Goal: Task Accomplishment & Management: Use online tool/utility

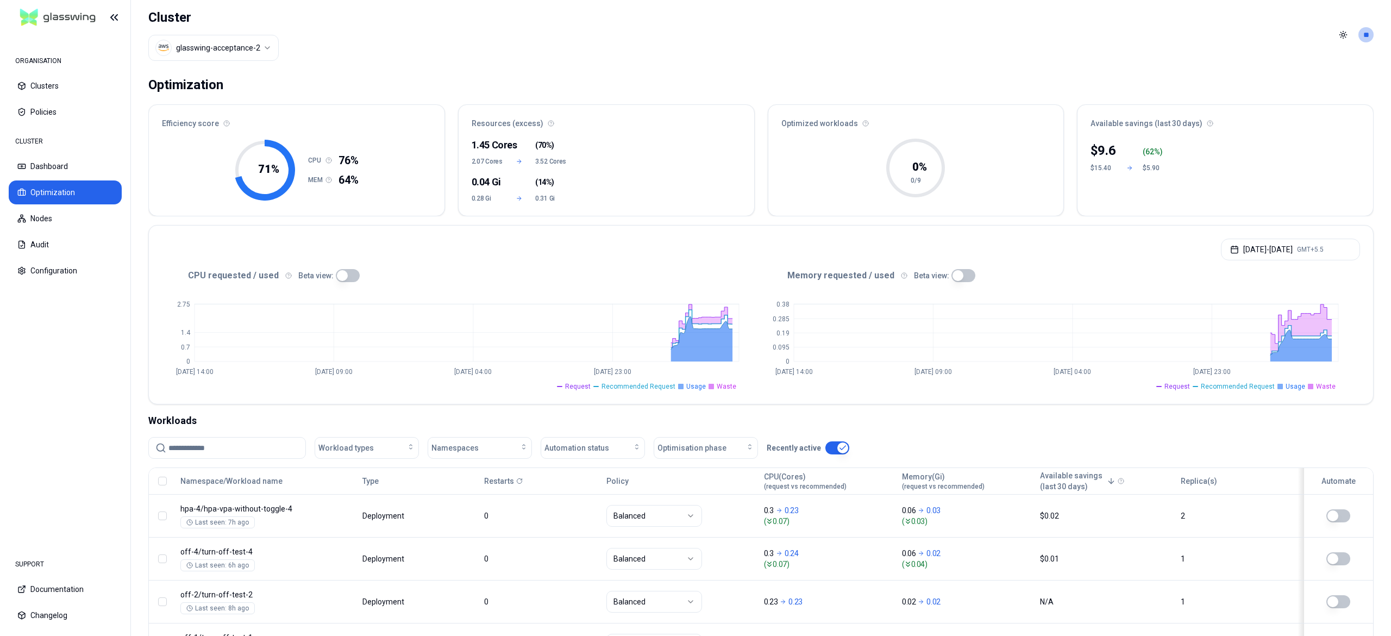
scroll to position [309, 0]
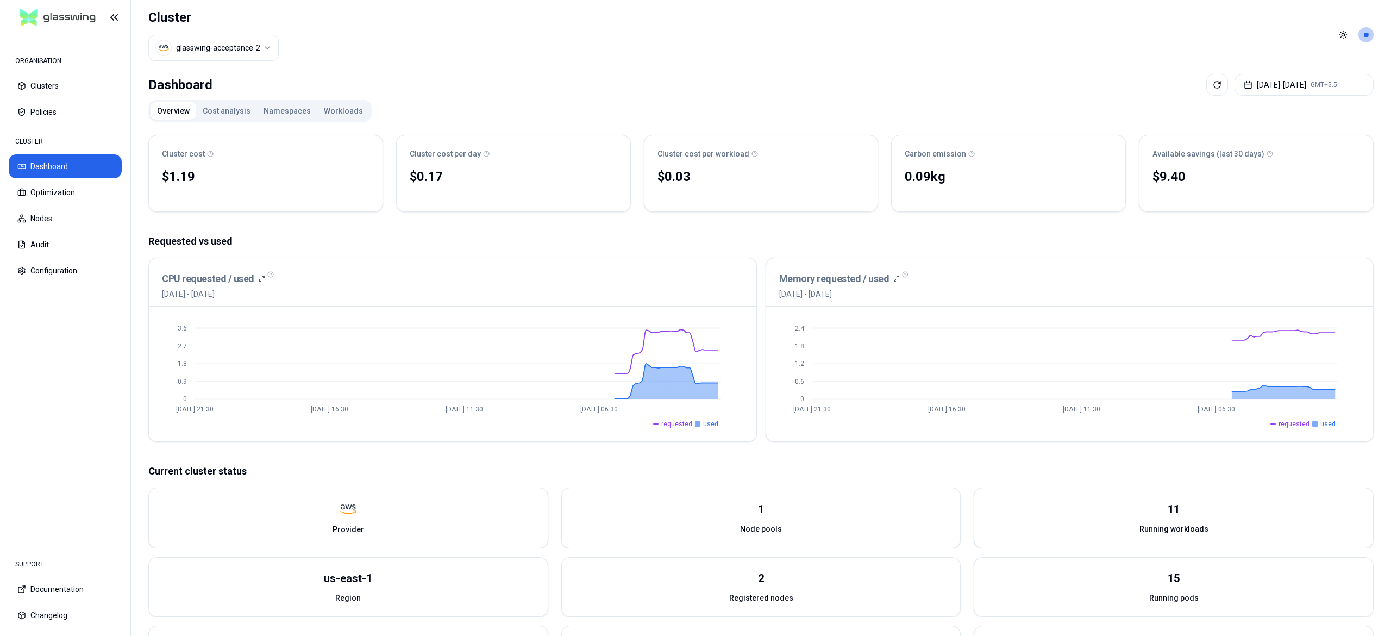
click at [334, 106] on button "Workloads" at bounding box center [343, 110] width 52 height 17
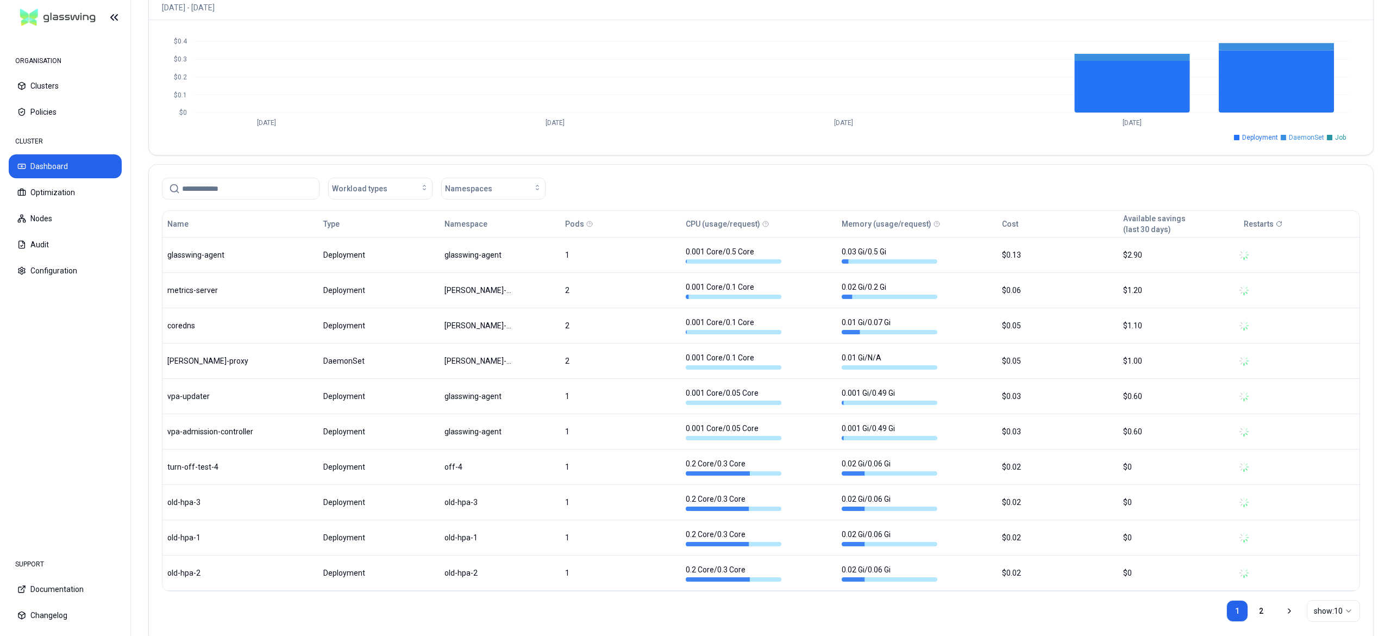
scroll to position [463, 0]
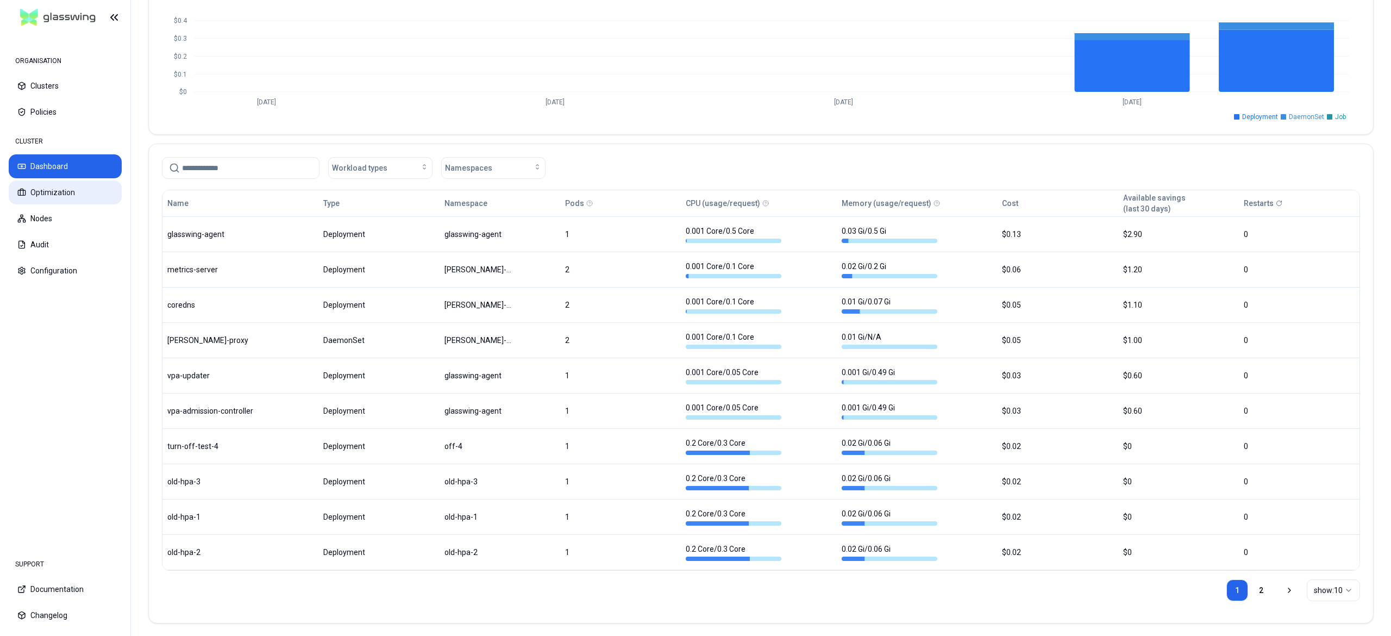
click at [38, 195] on button "Optimization" at bounding box center [65, 192] width 113 height 24
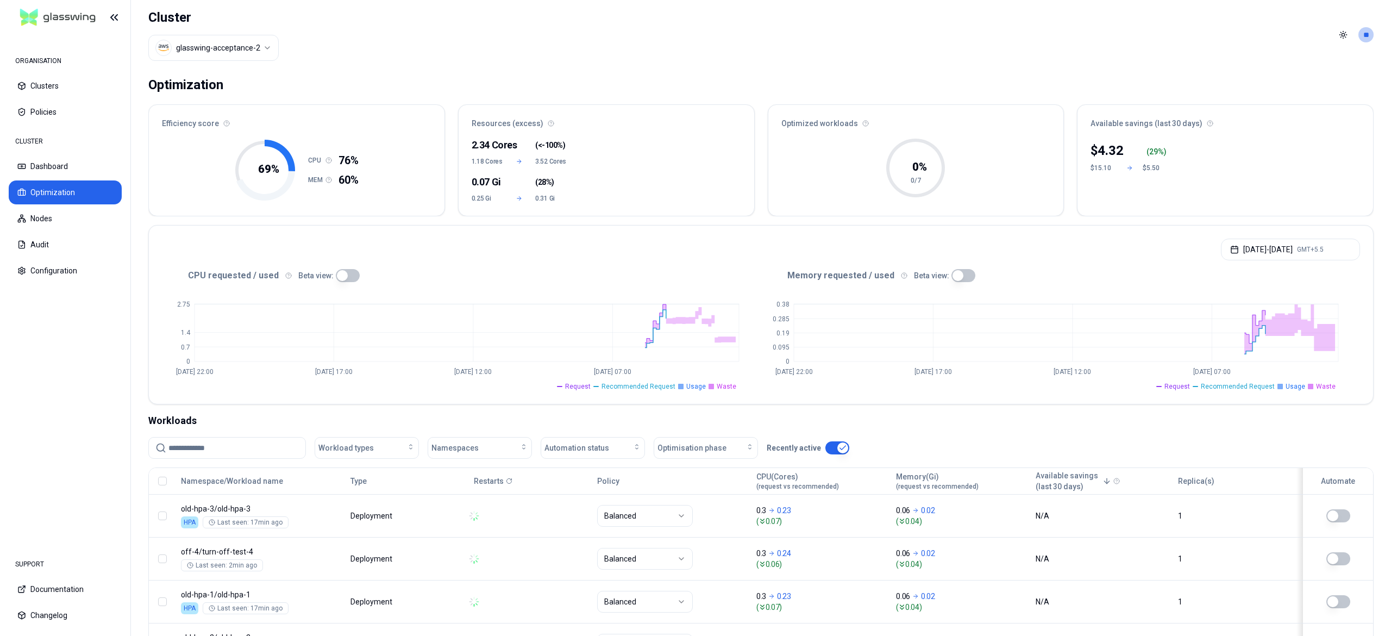
scroll to position [222, 0]
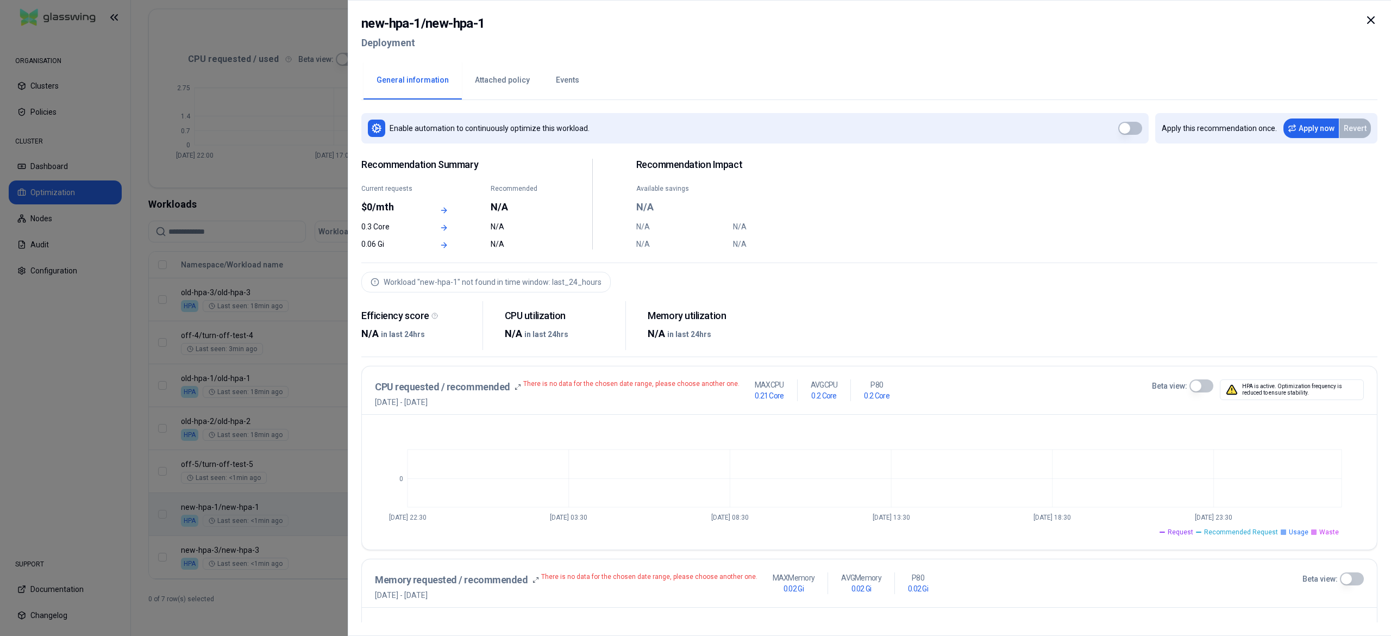
click at [240, 505] on div at bounding box center [695, 318] width 1391 height 636
click at [242, 567] on div at bounding box center [695, 318] width 1391 height 636
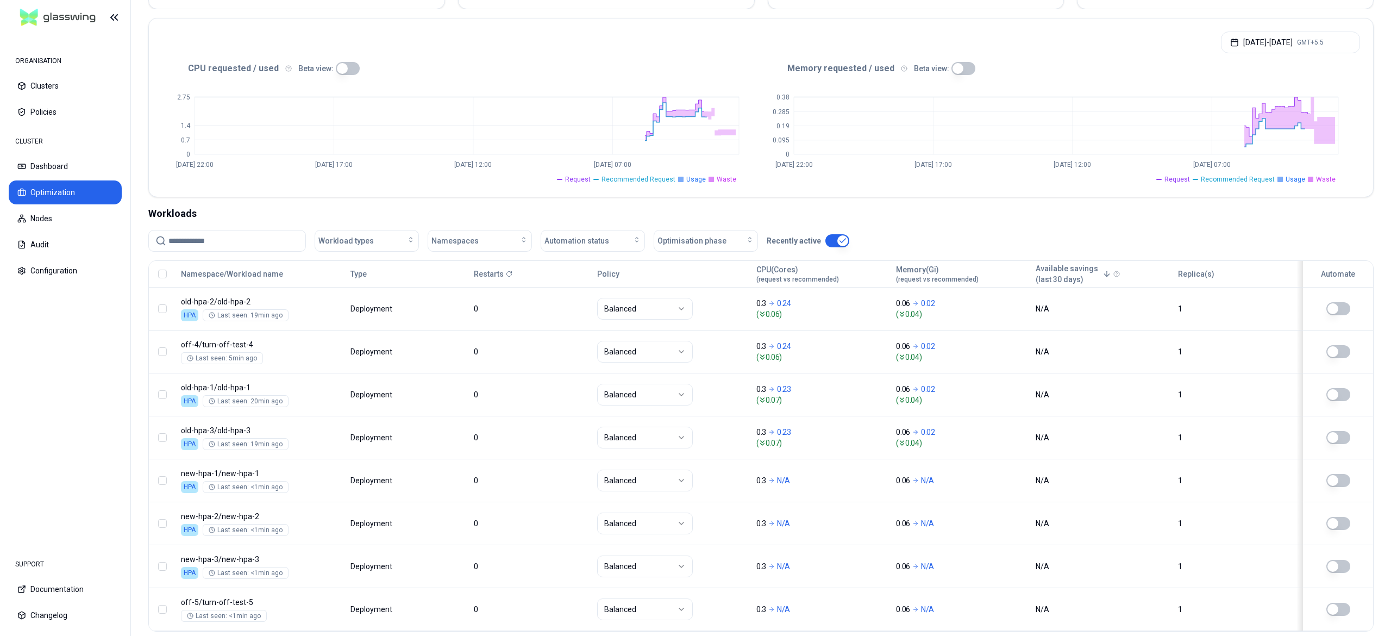
scroll to position [265, 0]
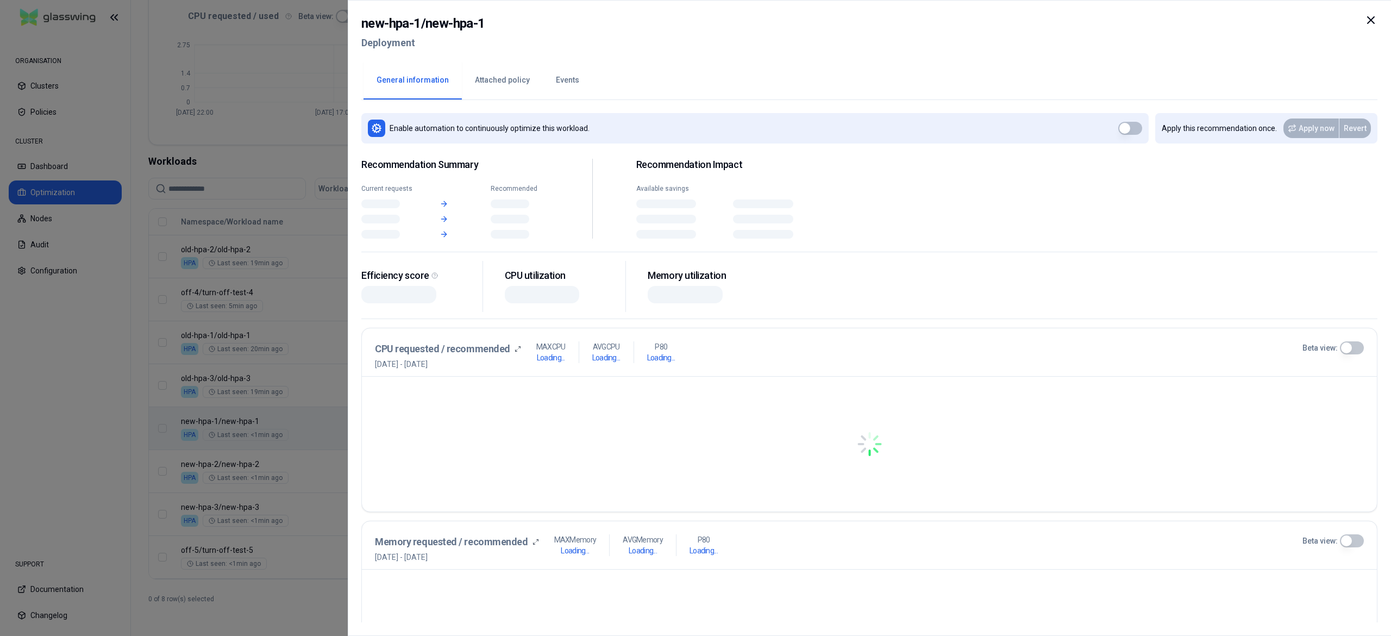
click at [278, 410] on body "ORGANISATION Clusters Policies CLUSTER Dashboard Optimization Nodes Audit Confi…" at bounding box center [695, 318] width 1391 height 636
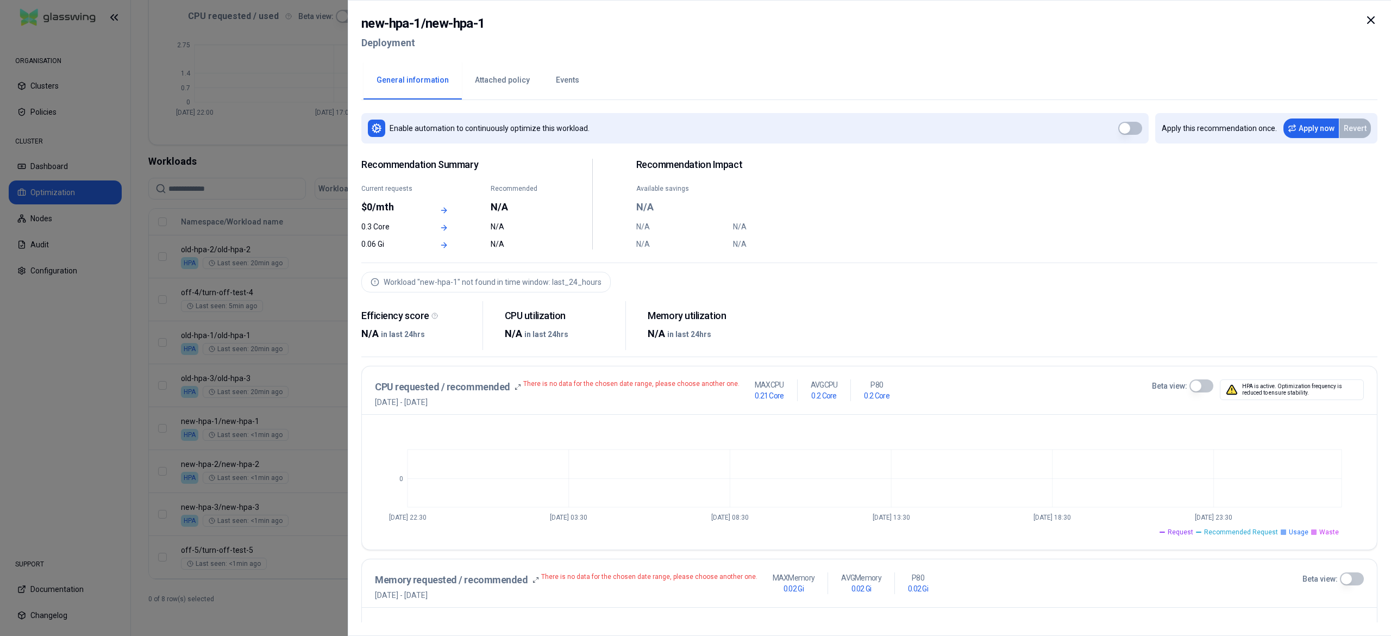
click at [172, 423] on div at bounding box center [695, 318] width 1391 height 636
click at [208, 510] on div at bounding box center [695, 318] width 1391 height 636
click at [265, 501] on div at bounding box center [695, 318] width 1391 height 636
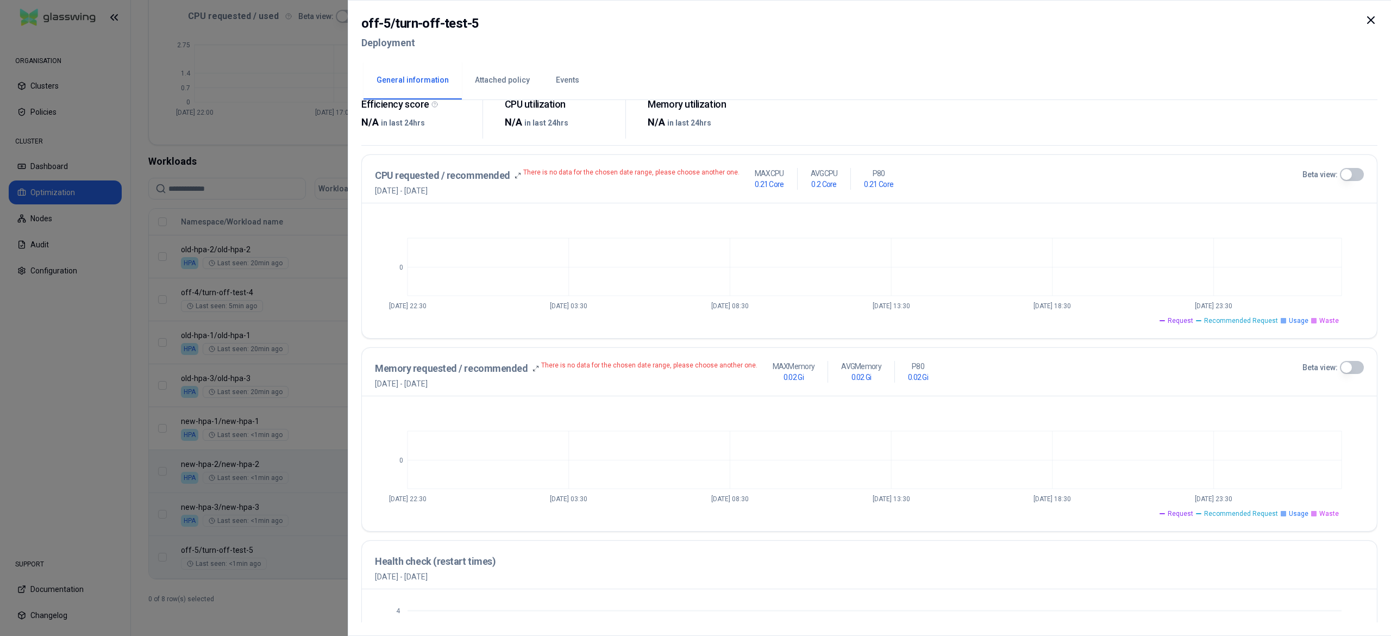
scroll to position [211, 0]
click at [288, 582] on div at bounding box center [695, 318] width 1391 height 636
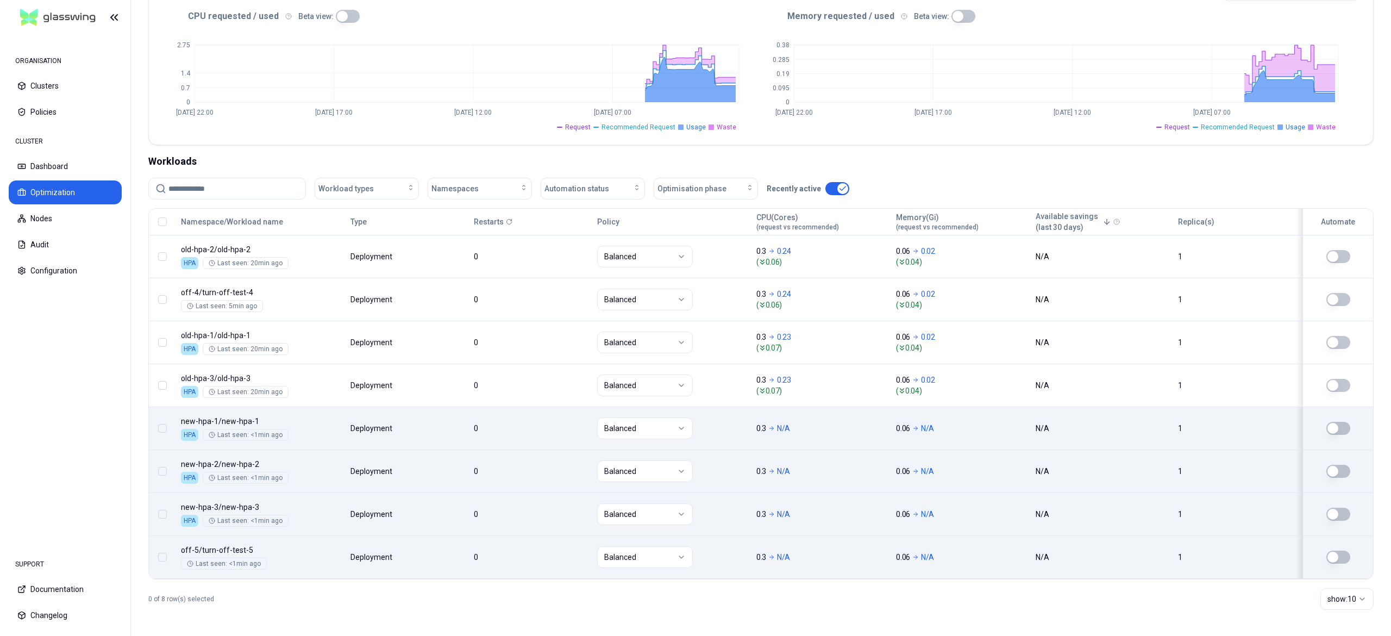
click at [1345, 422] on button "button" at bounding box center [1338, 428] width 24 height 13
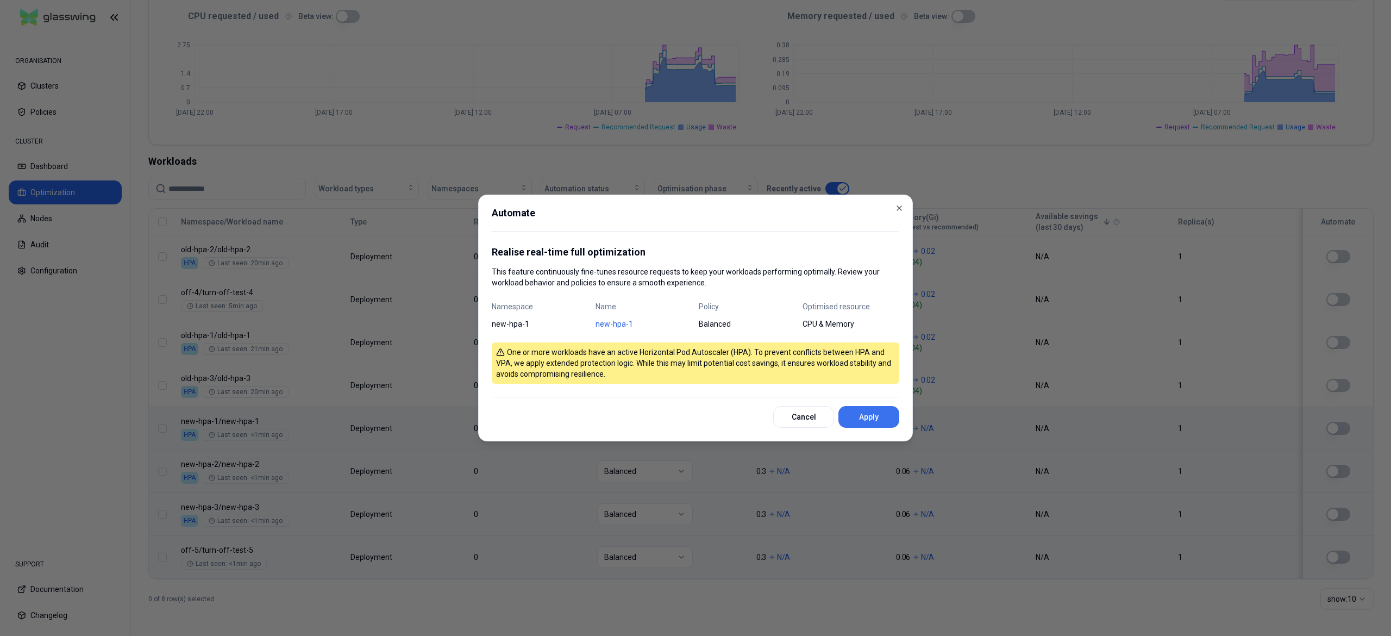
click at [884, 421] on button "Apply" at bounding box center [868, 417] width 61 height 22
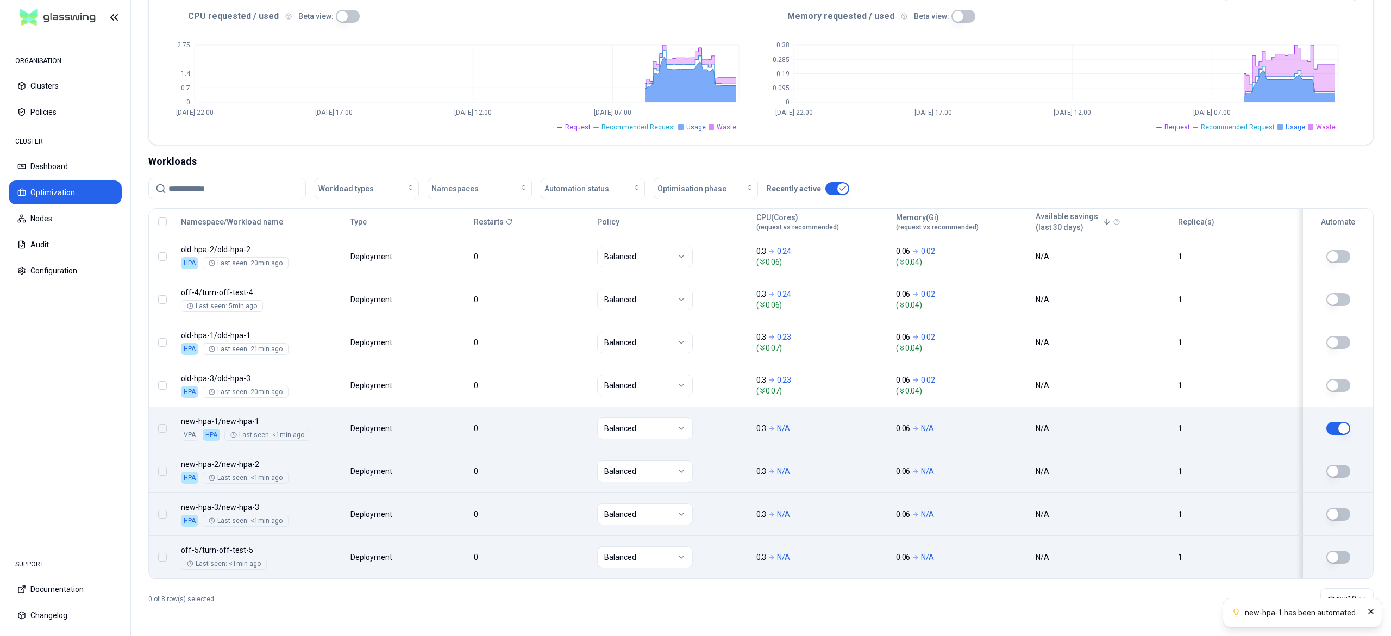
click at [1337, 467] on button "button" at bounding box center [1338, 471] width 24 height 13
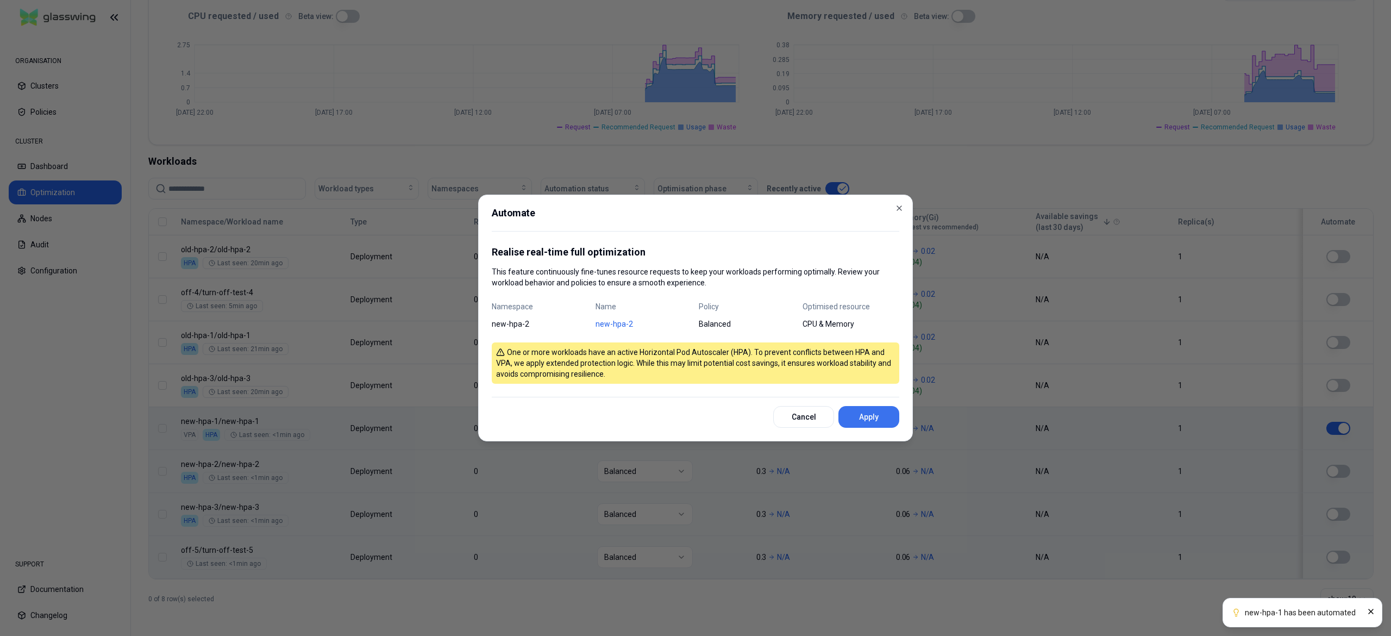
click at [874, 418] on button "Apply" at bounding box center [868, 417] width 61 height 22
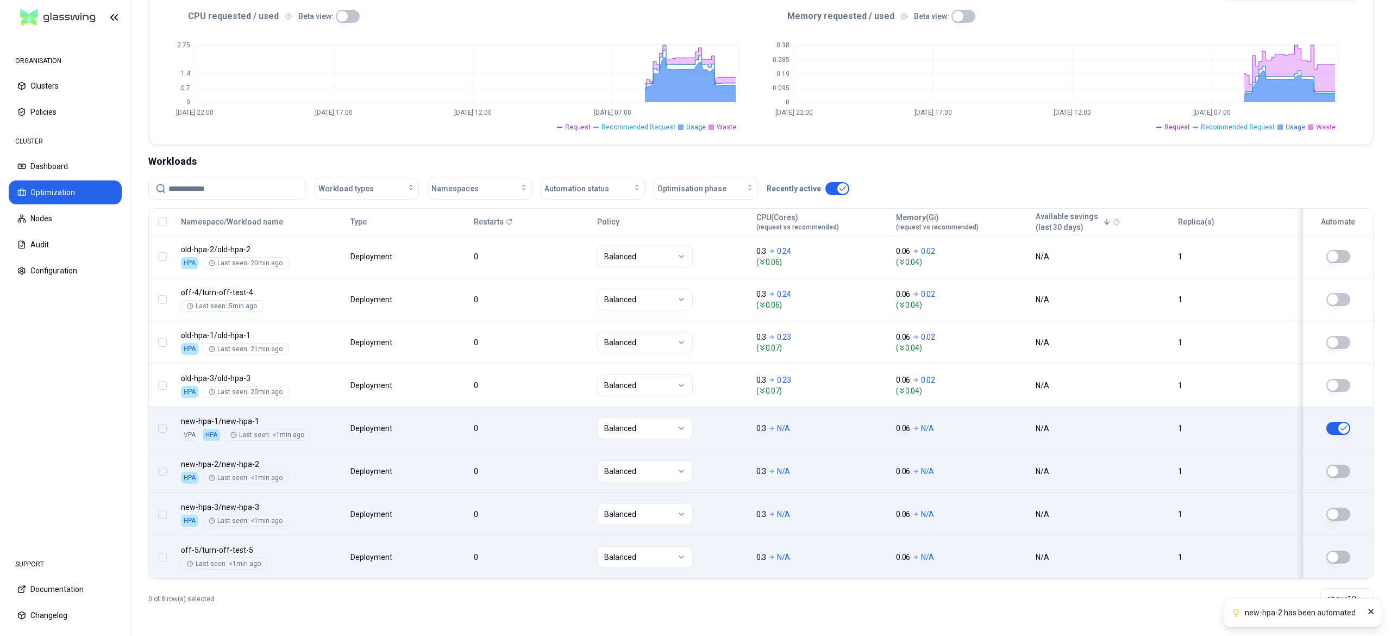
click at [1350, 515] on div at bounding box center [1338, 513] width 60 height 13
click at [1341, 510] on button "button" at bounding box center [1338, 513] width 24 height 13
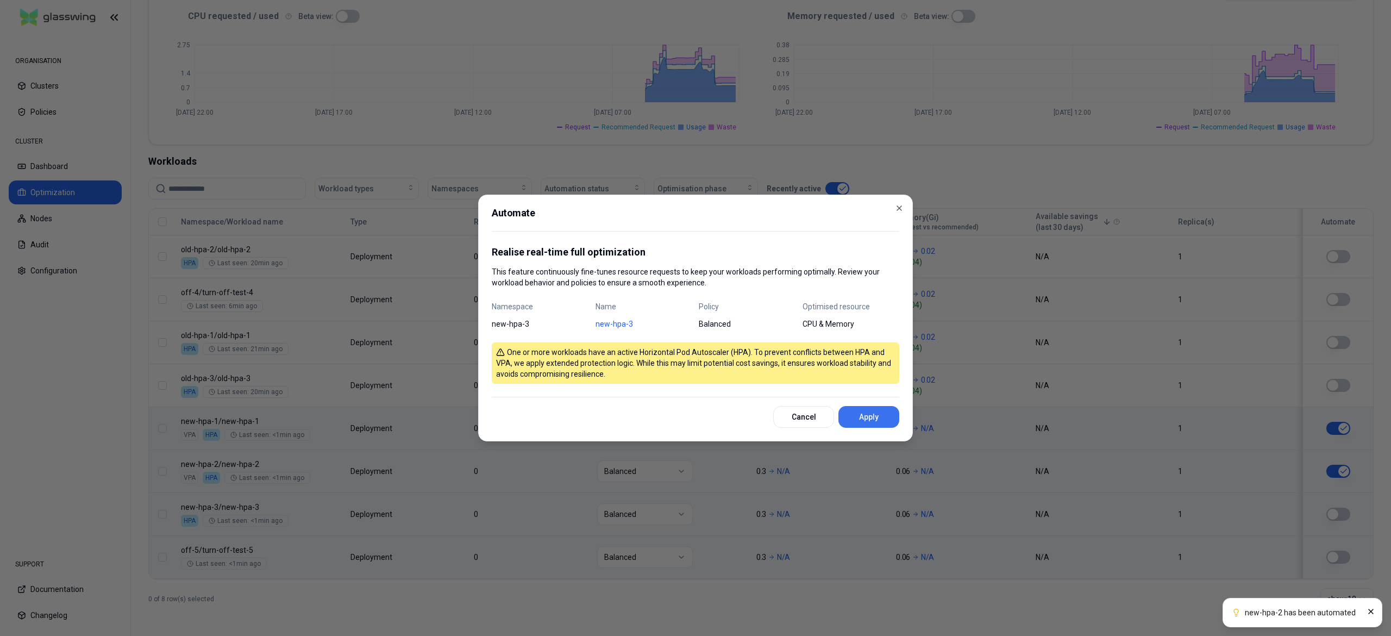
click at [877, 407] on button "Apply" at bounding box center [868, 417] width 61 height 22
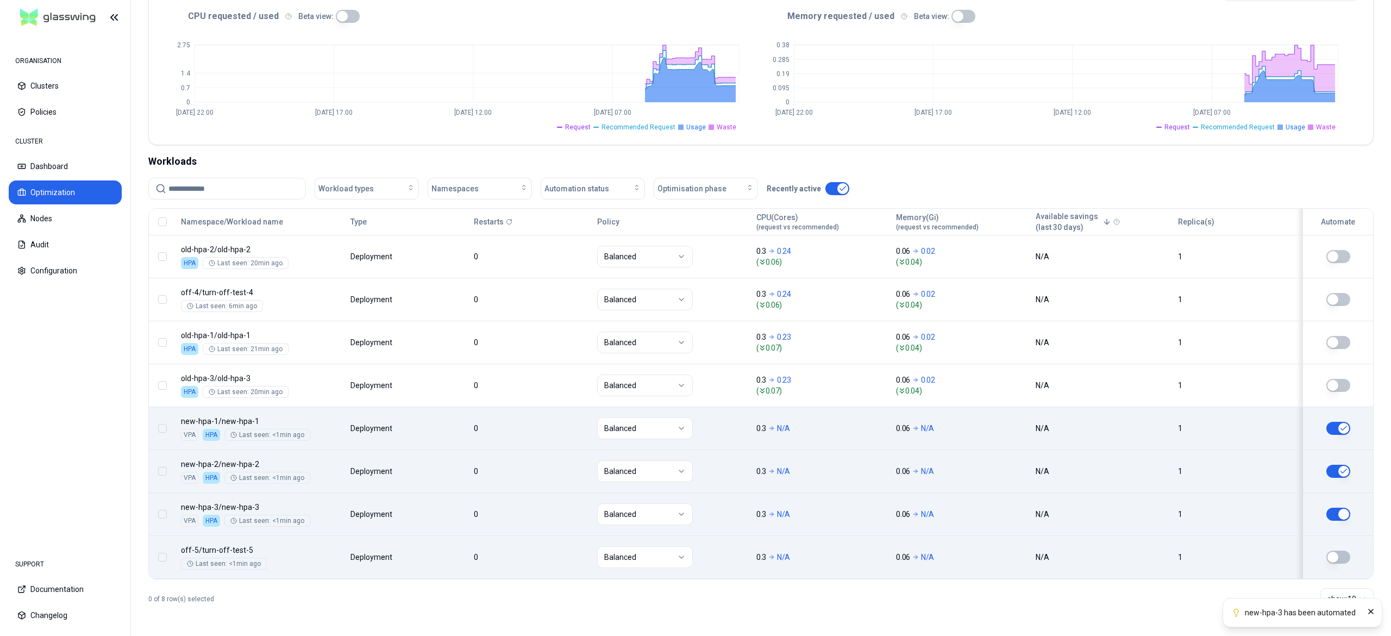
click at [1335, 558] on button "button" at bounding box center [1338, 556] width 24 height 13
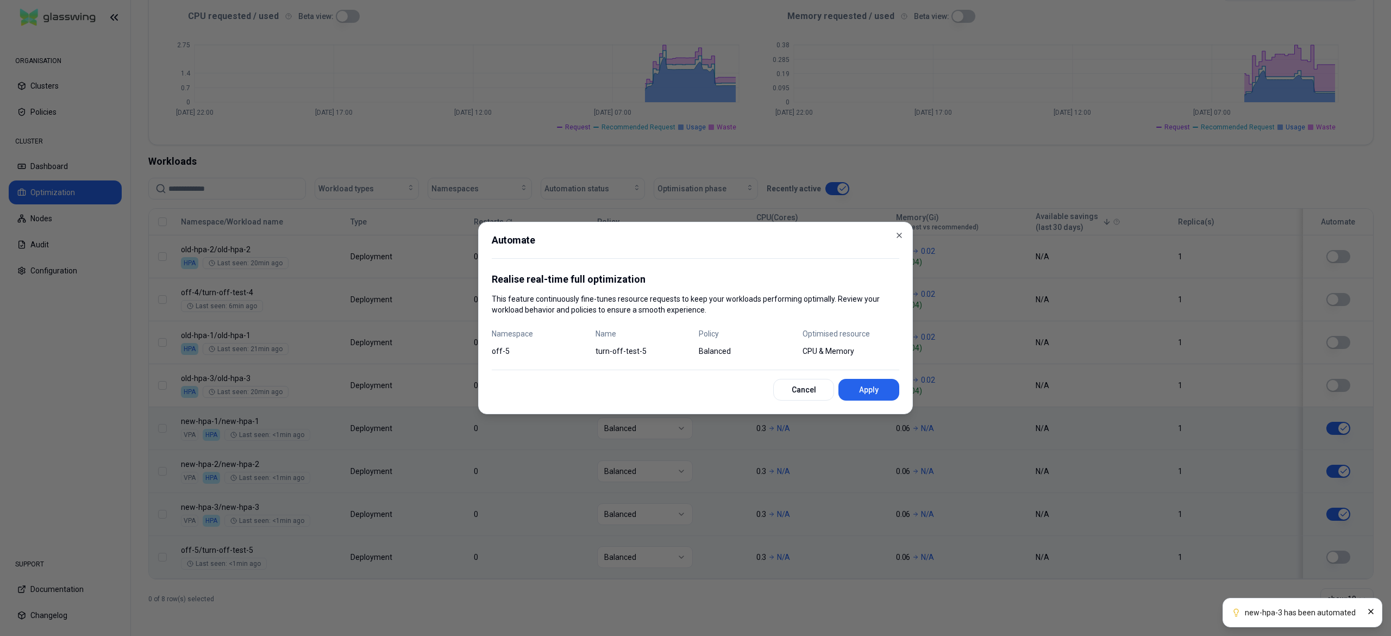
click at [1335, 558] on div at bounding box center [695, 318] width 1391 height 636
click at [881, 384] on button "Apply" at bounding box center [868, 390] width 61 height 22
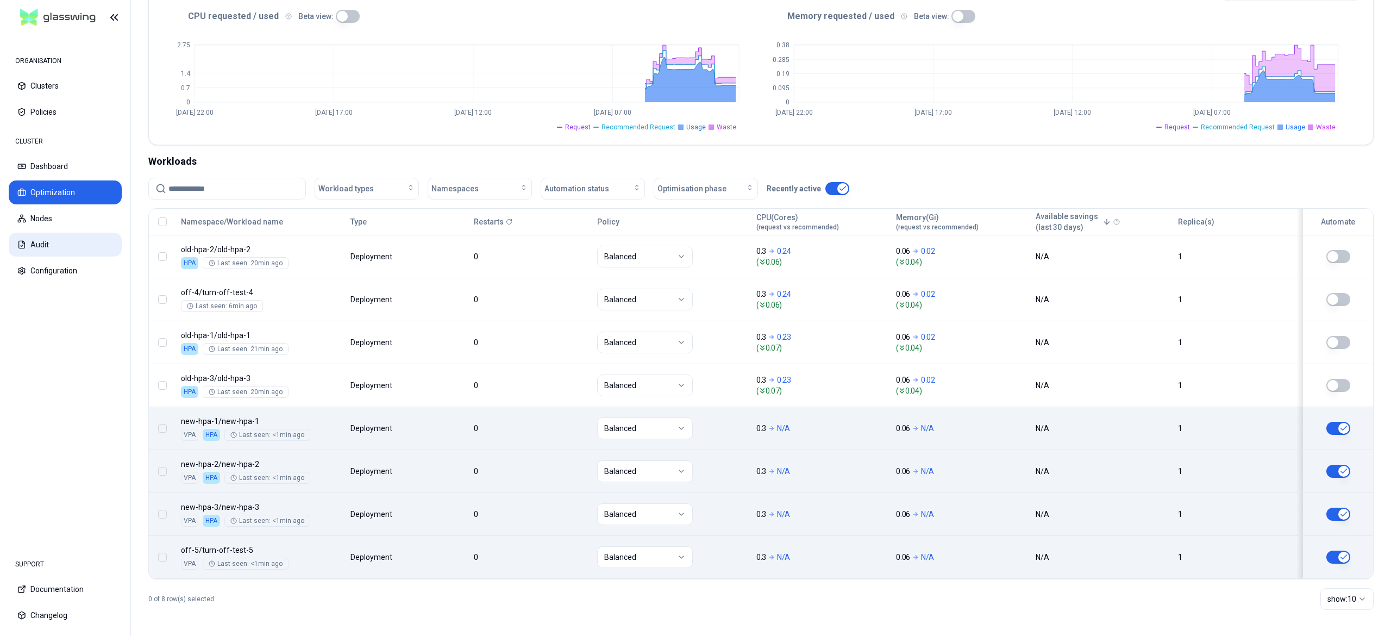
click at [87, 242] on button "Audit" at bounding box center [65, 245] width 113 height 24
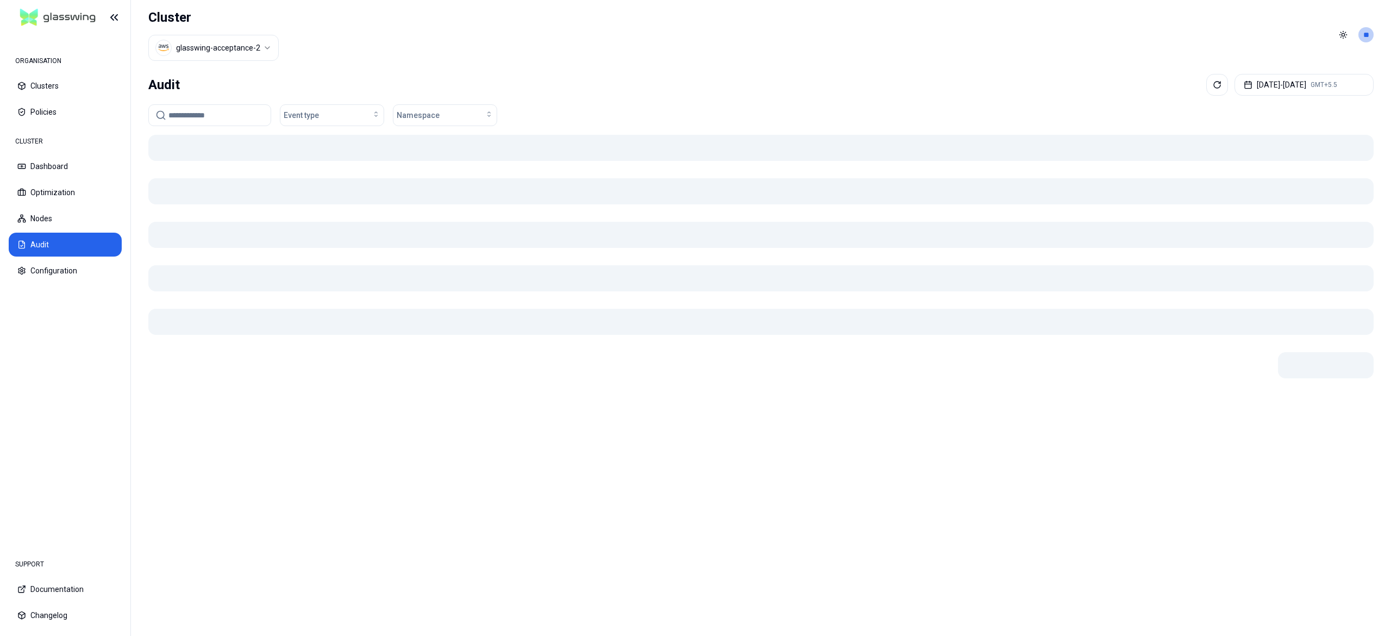
click at [541, 69] on header "Cluster glasswing-acceptance-2 Toggle theme **" at bounding box center [761, 35] width 1260 height 70
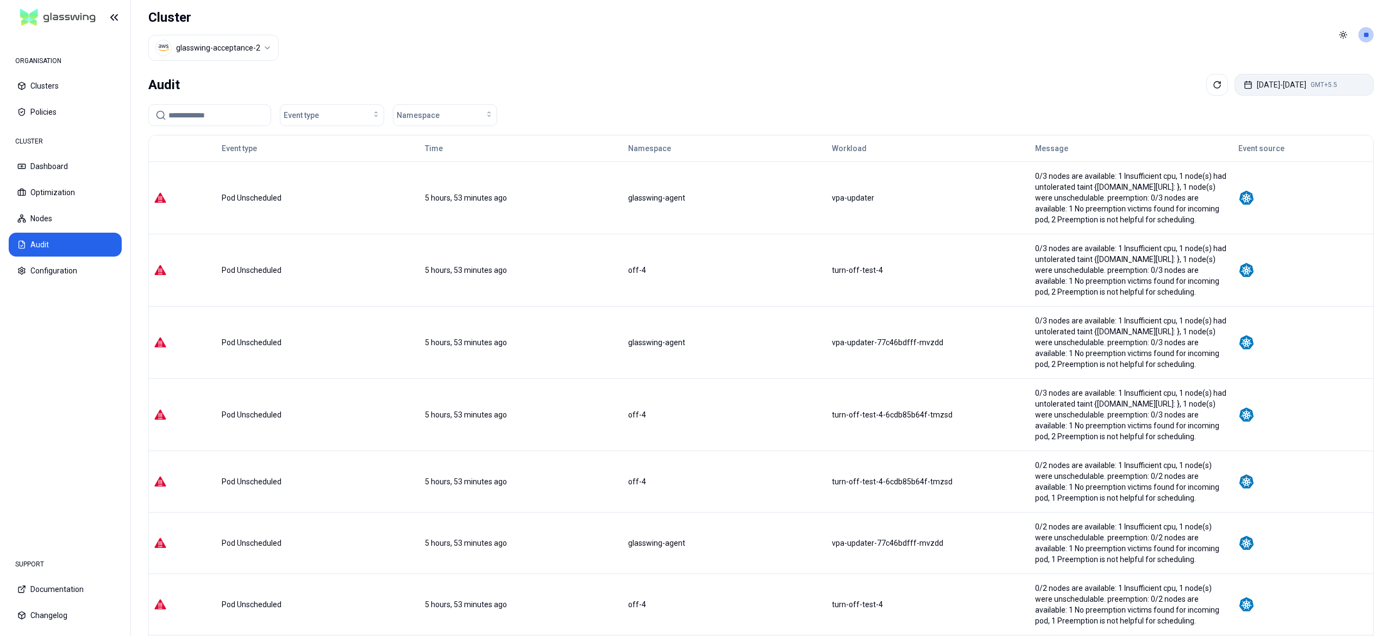
click at [1316, 80] on button "Sep 16, 2025 - Sep 23, 2025 GMT+5.5" at bounding box center [1303, 85] width 139 height 22
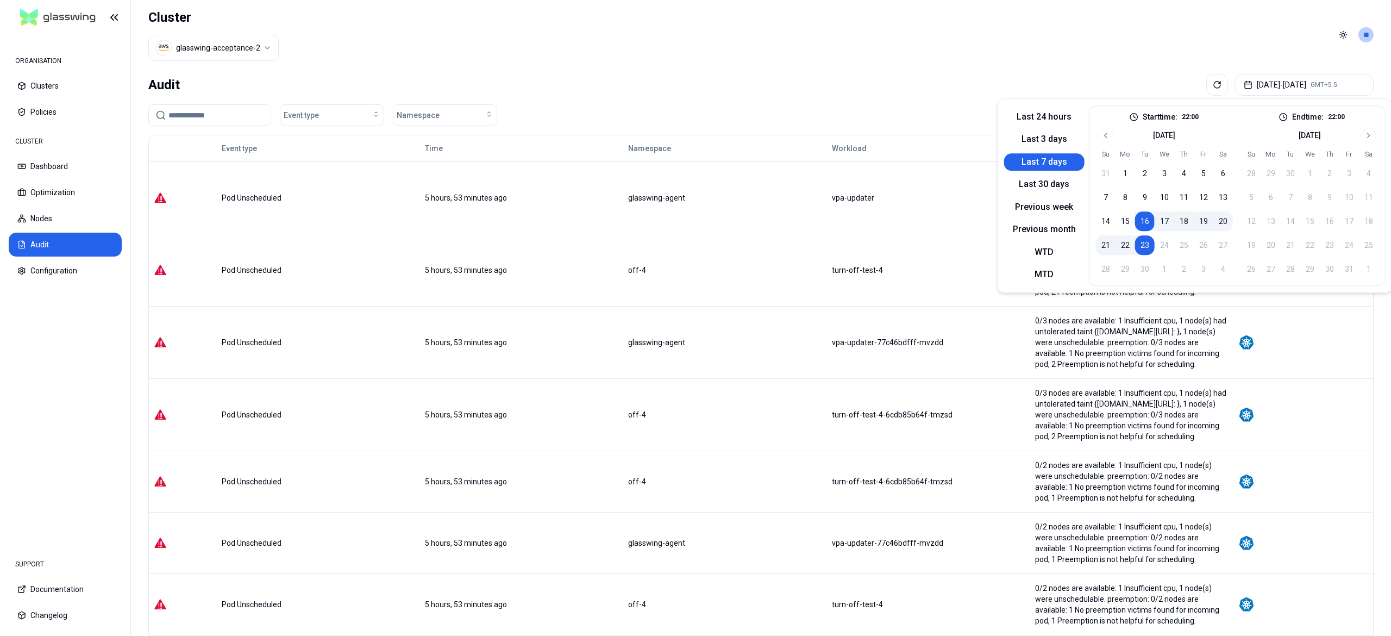
click at [1143, 244] on button "23" at bounding box center [1145, 245] width 20 height 20
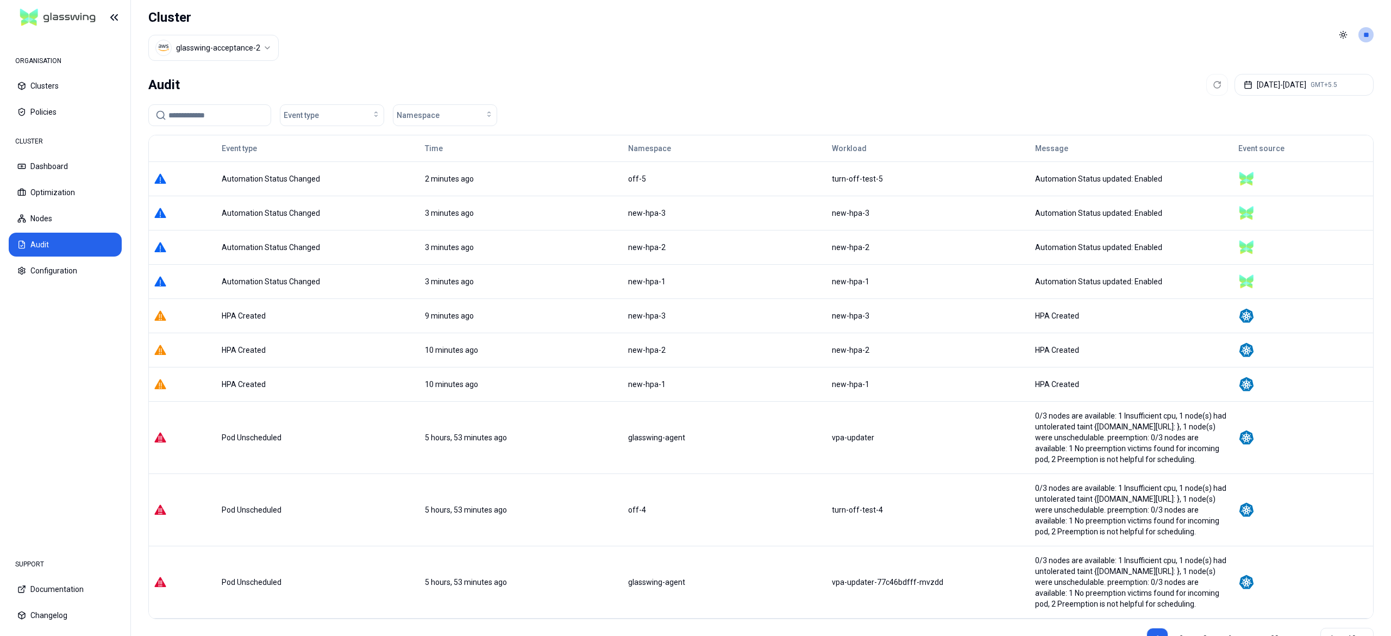
click at [829, 36] on header "Cluster glasswing-acceptance-2 Toggle theme **" at bounding box center [761, 35] width 1260 height 70
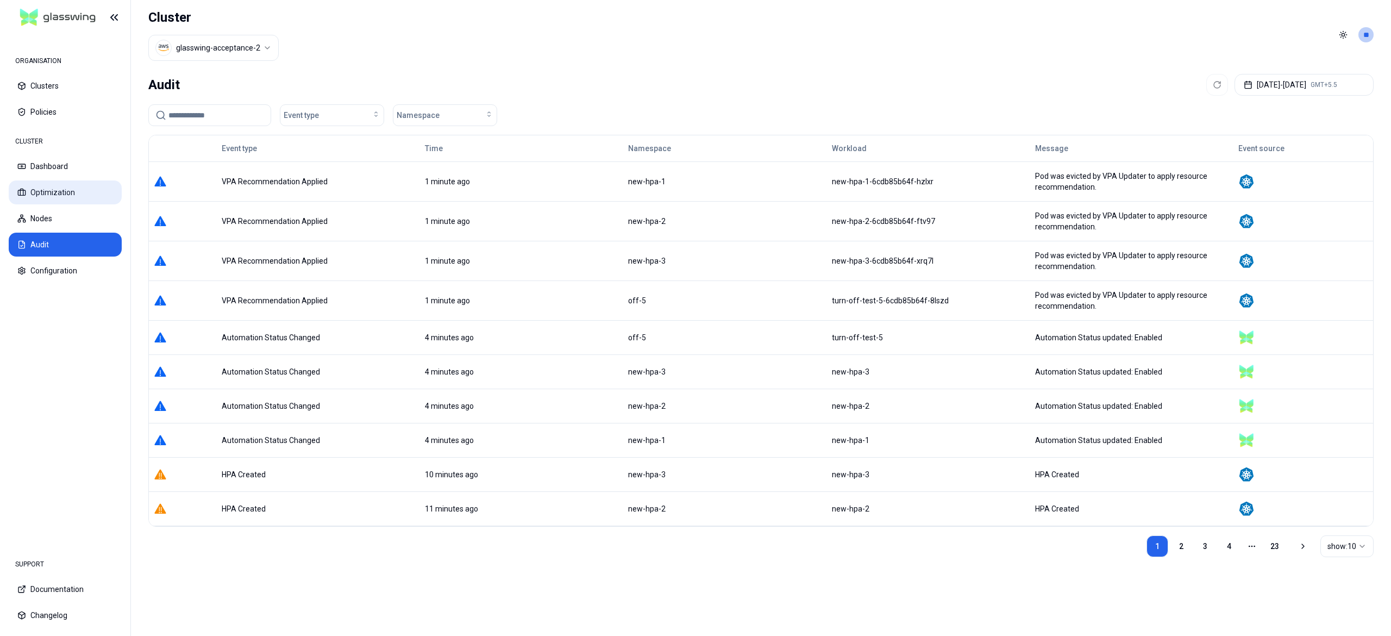
click at [64, 188] on button "Optimization" at bounding box center [65, 192] width 113 height 24
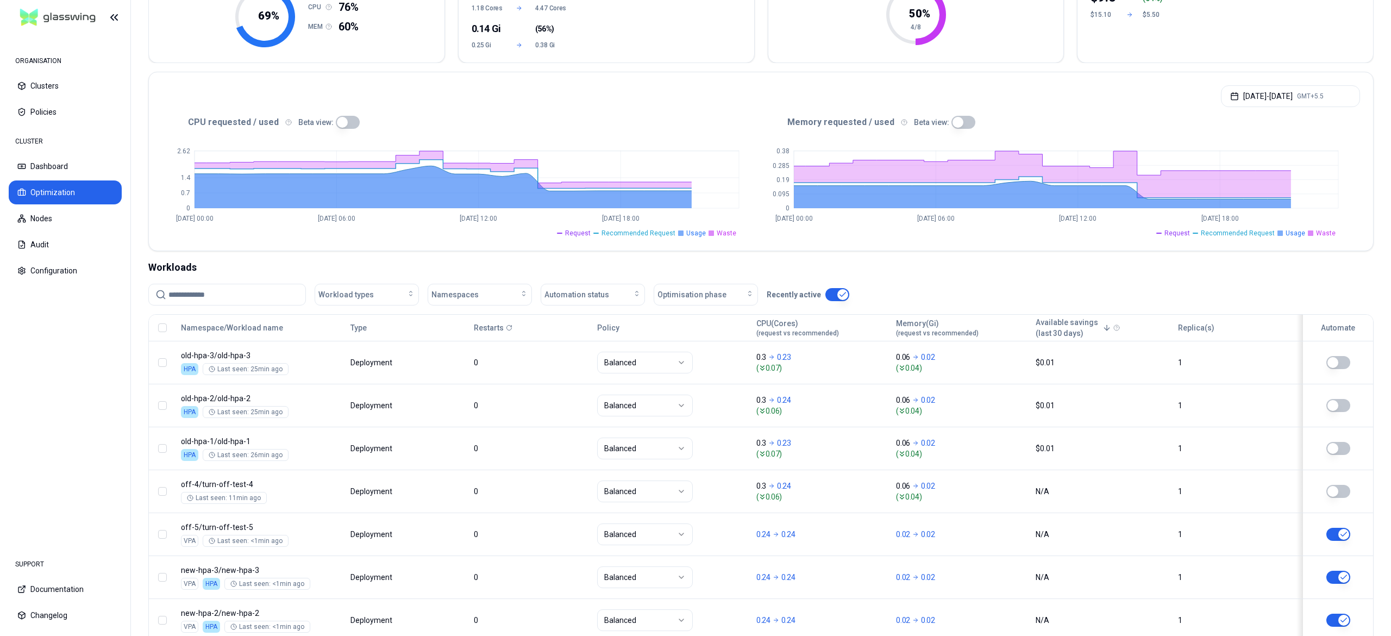
scroll to position [265, 0]
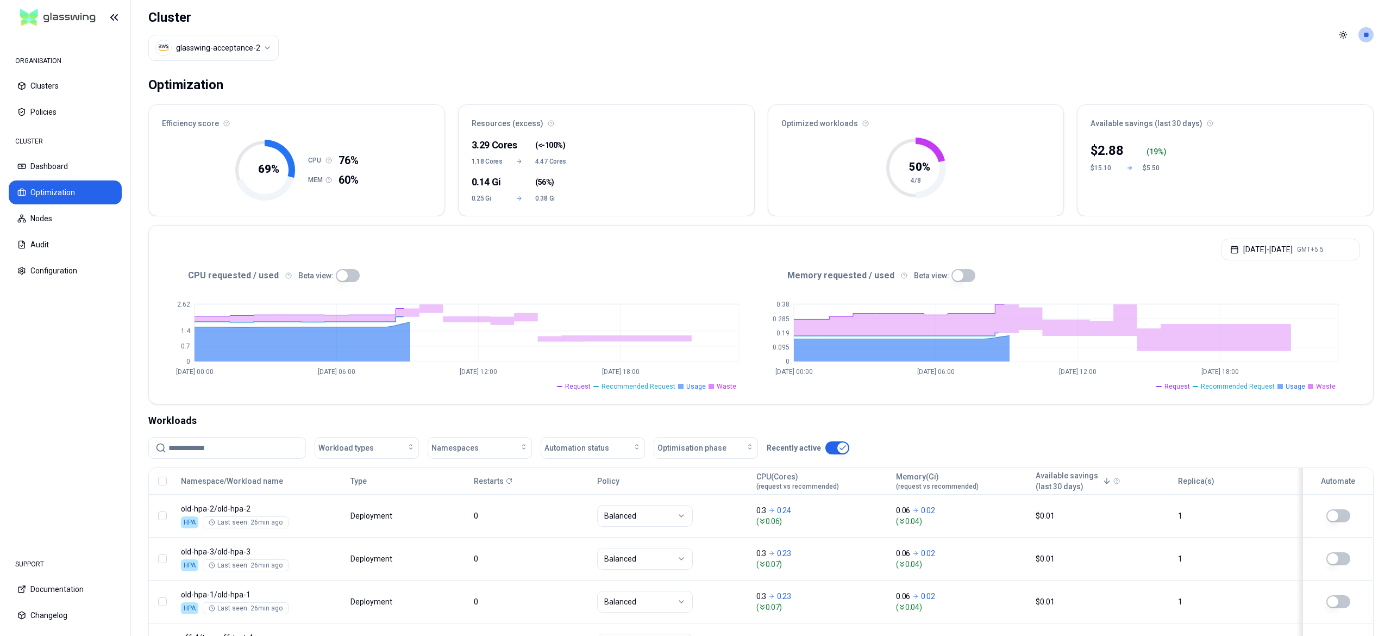
scroll to position [265, 0]
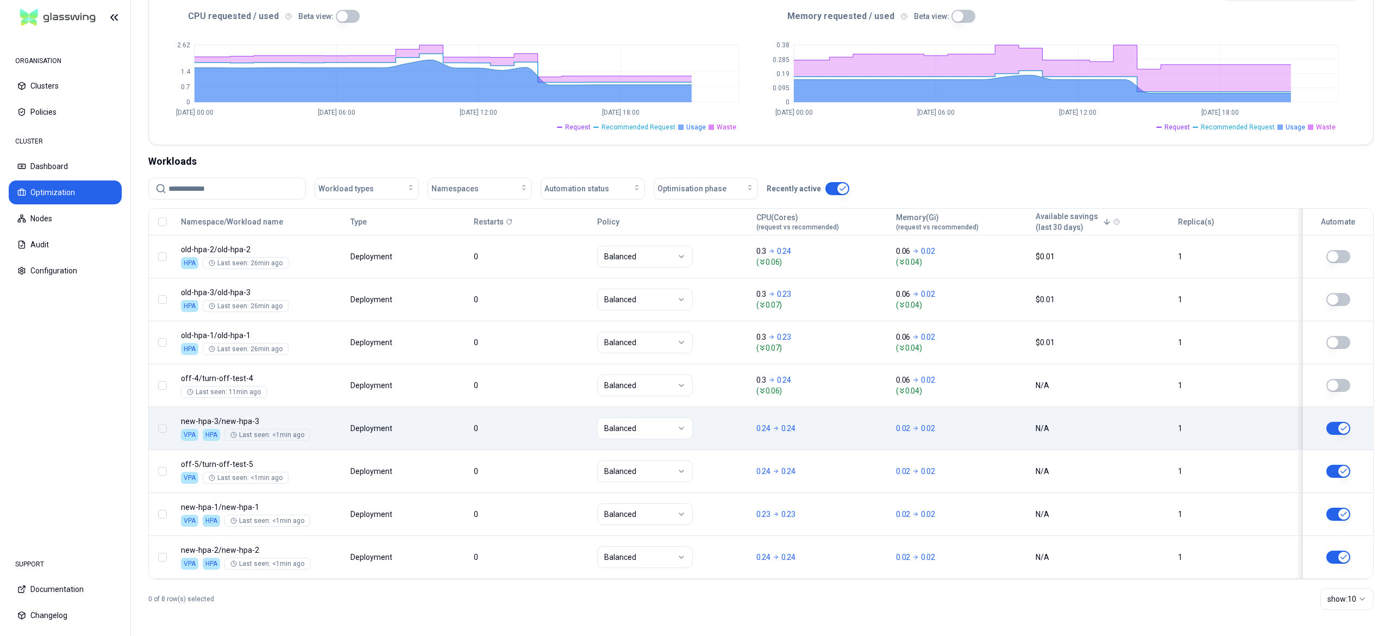
click at [1335, 423] on button "button" at bounding box center [1338, 428] width 24 height 13
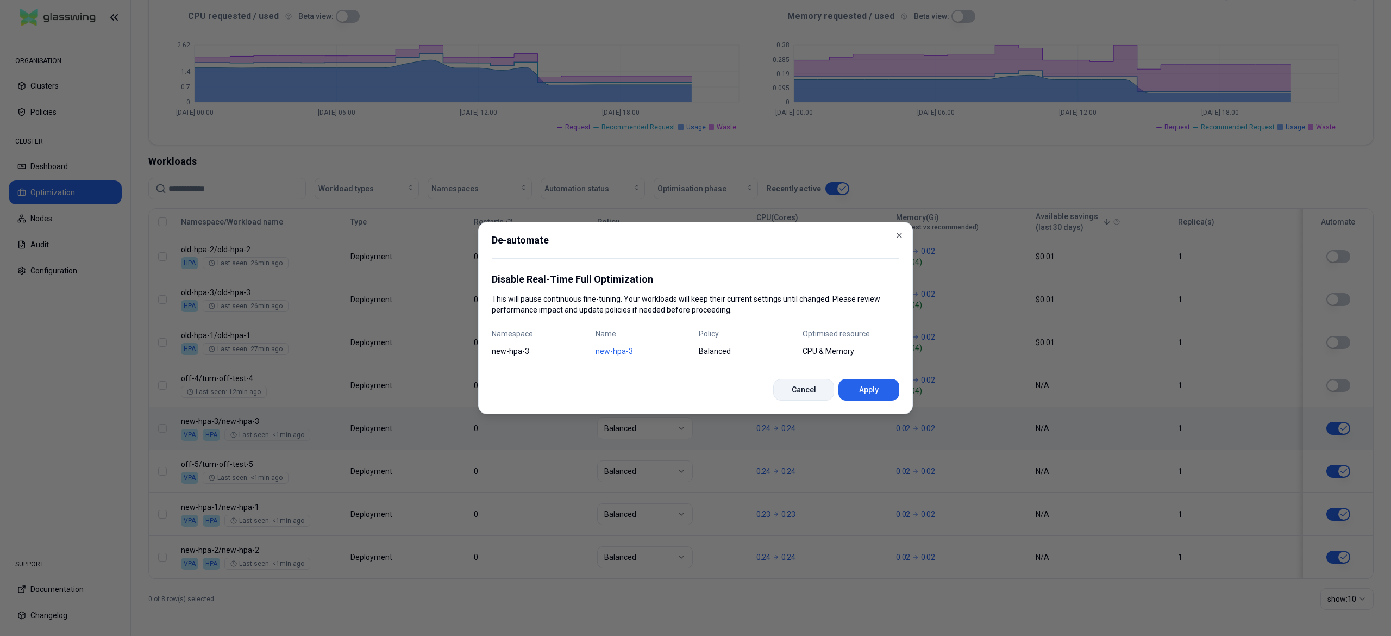
click at [785, 386] on button "Cancel" at bounding box center [803, 390] width 61 height 22
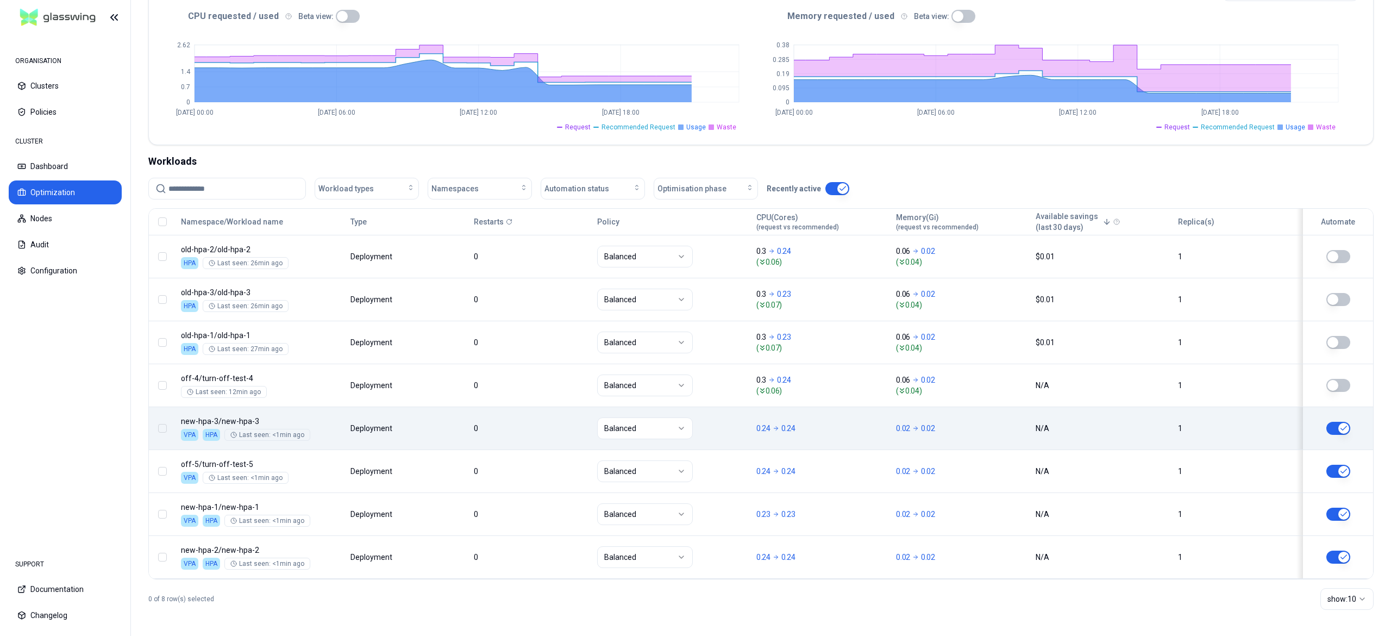
click at [1333, 422] on button "button" at bounding box center [1338, 428] width 24 height 13
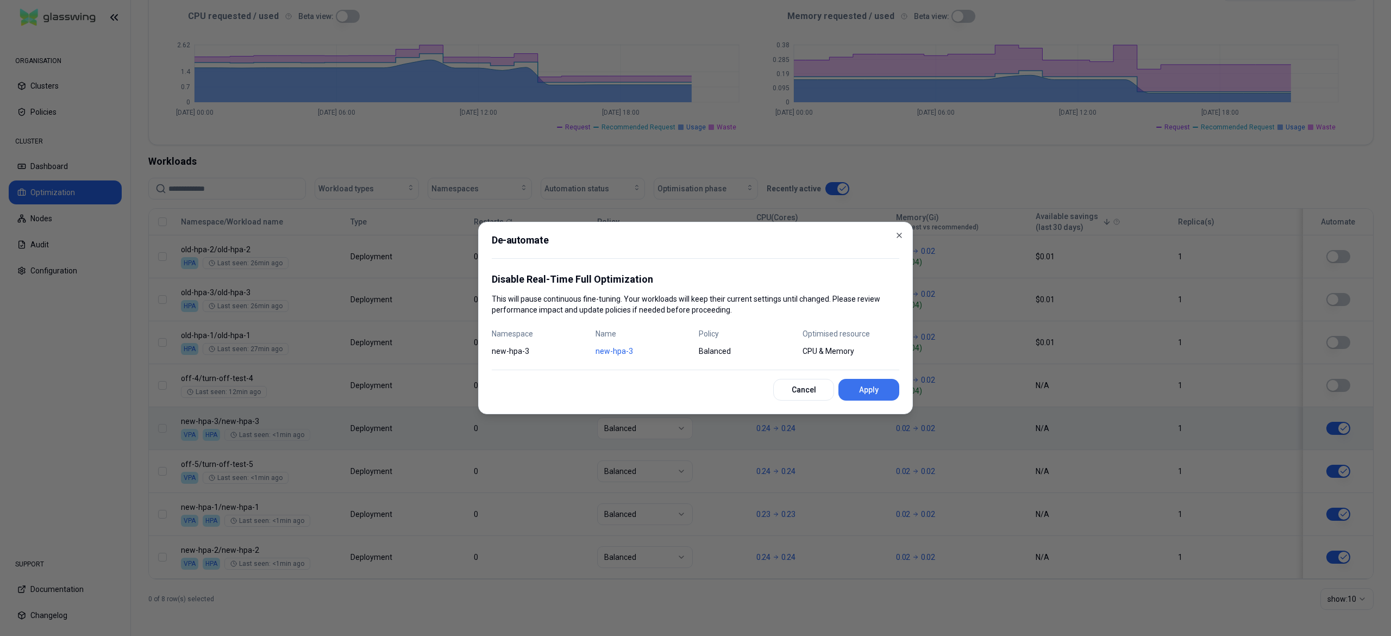
click at [867, 391] on button "Apply" at bounding box center [868, 390] width 61 height 22
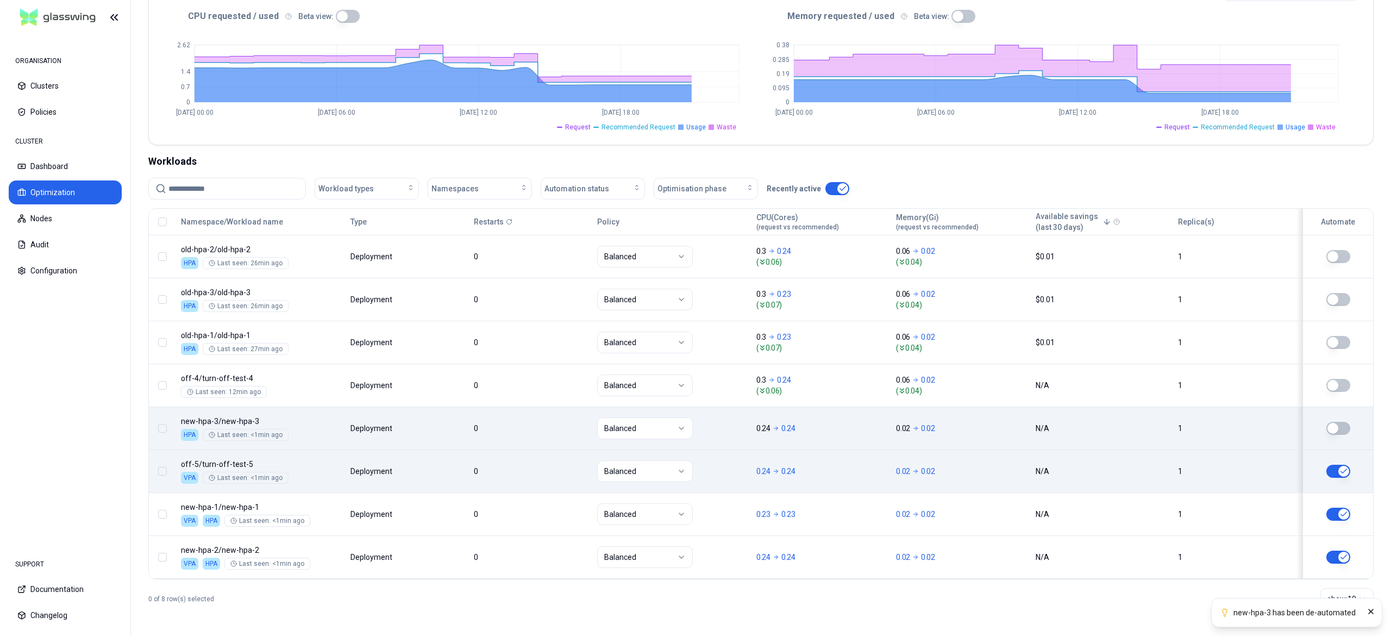
click at [1337, 471] on button "button" at bounding box center [1338, 471] width 24 height 13
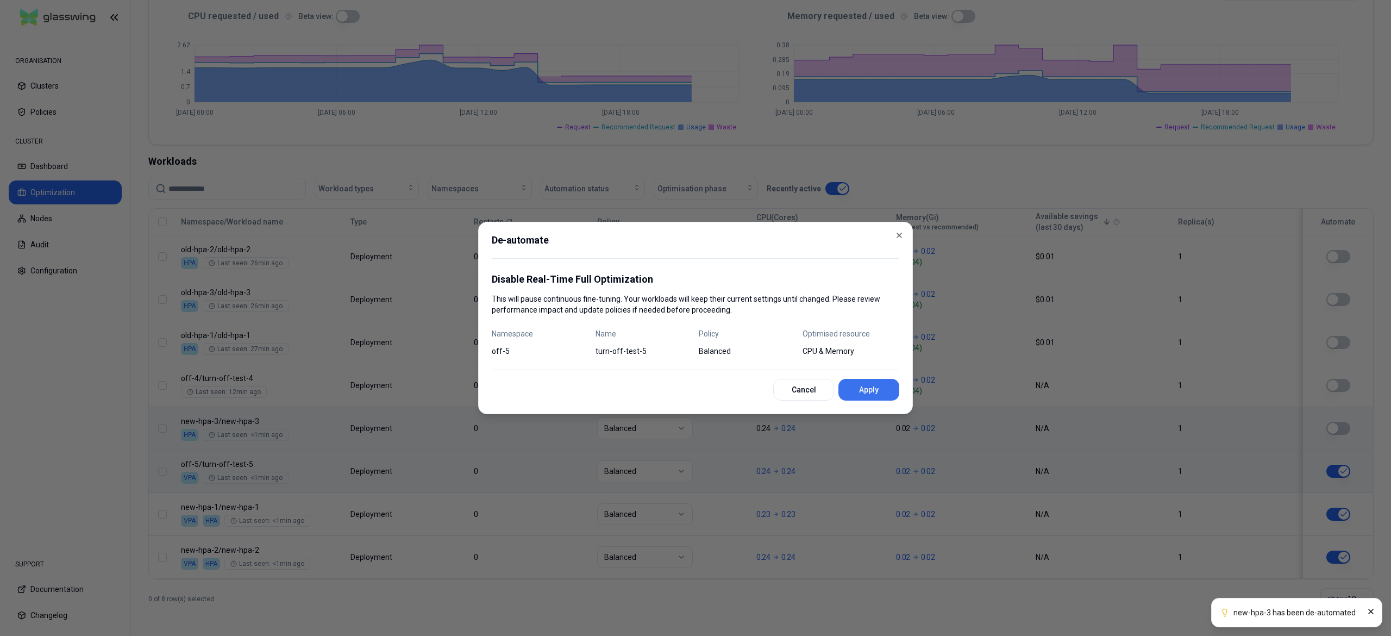
click at [876, 385] on button "Apply" at bounding box center [868, 390] width 61 height 22
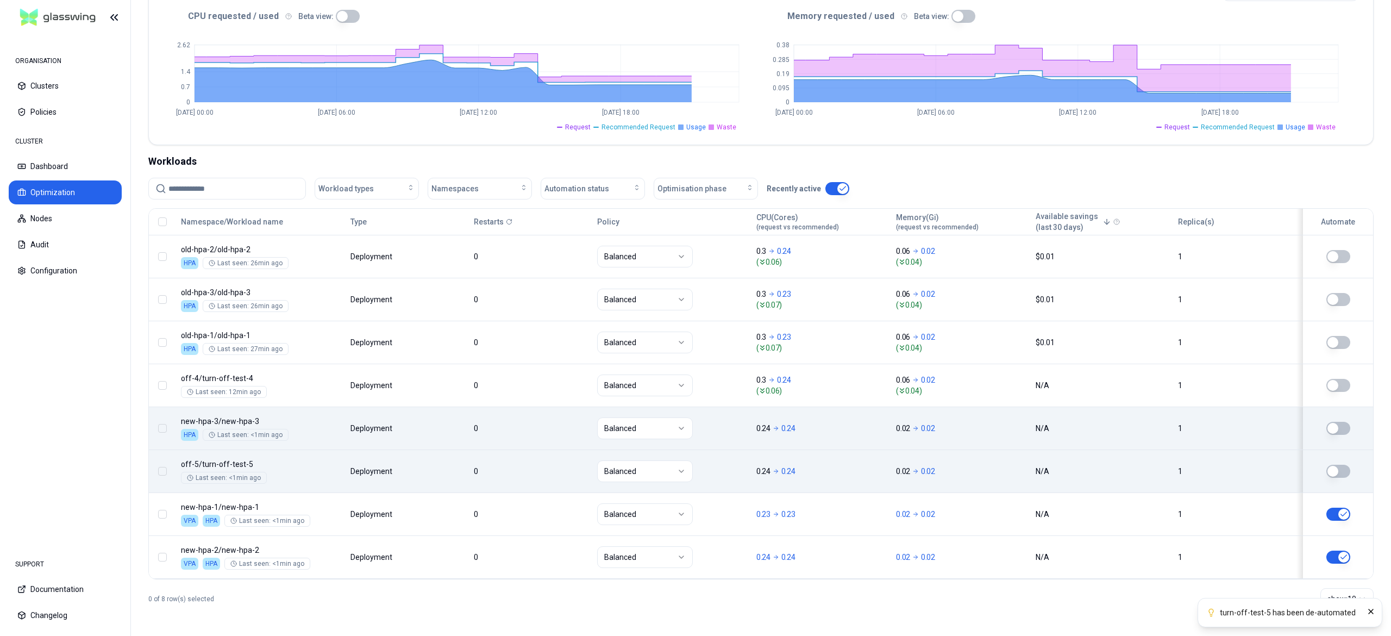
click at [1337, 512] on button "button" at bounding box center [1338, 513] width 24 height 13
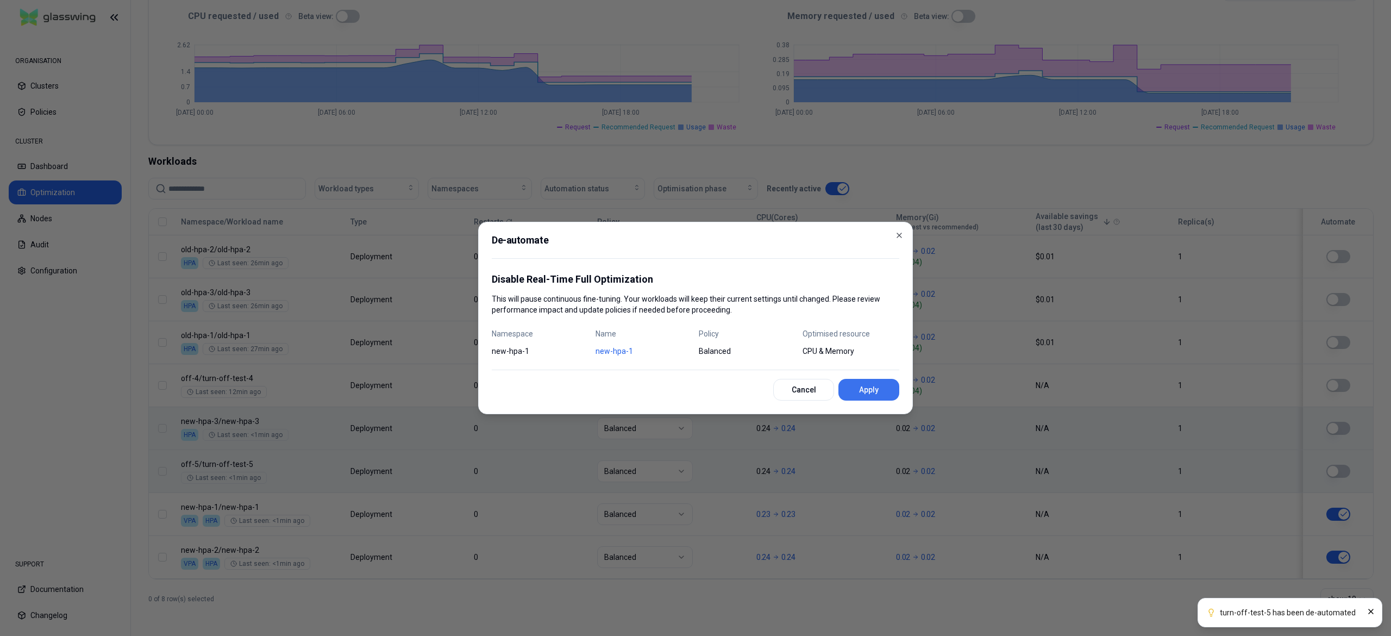
click at [885, 397] on button "Apply" at bounding box center [868, 390] width 61 height 22
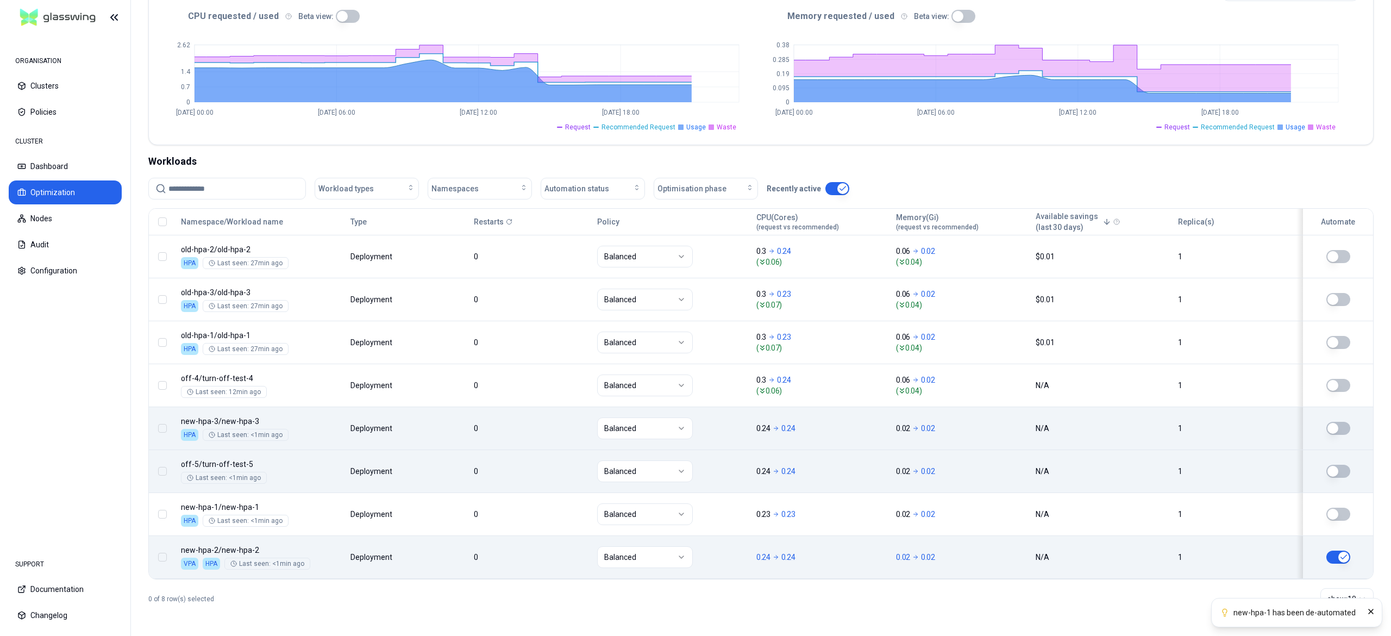
click at [1339, 558] on button "button" at bounding box center [1338, 556] width 24 height 13
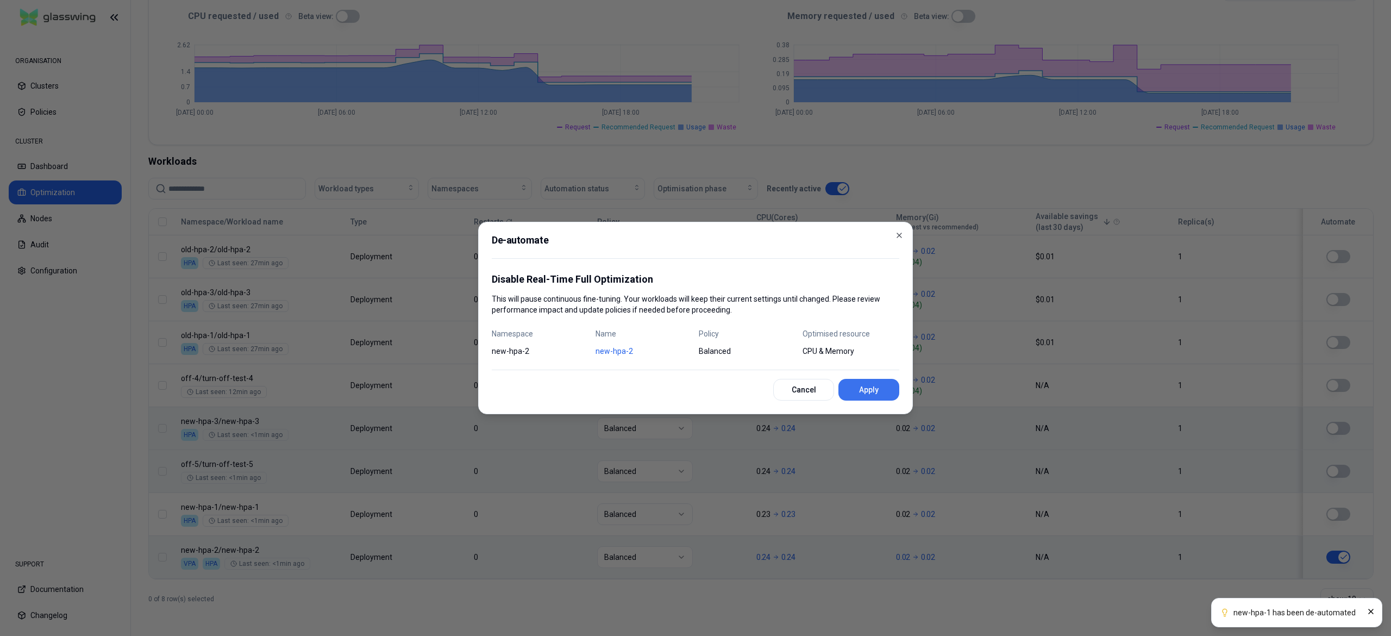
click at [865, 396] on button "Apply" at bounding box center [868, 390] width 61 height 22
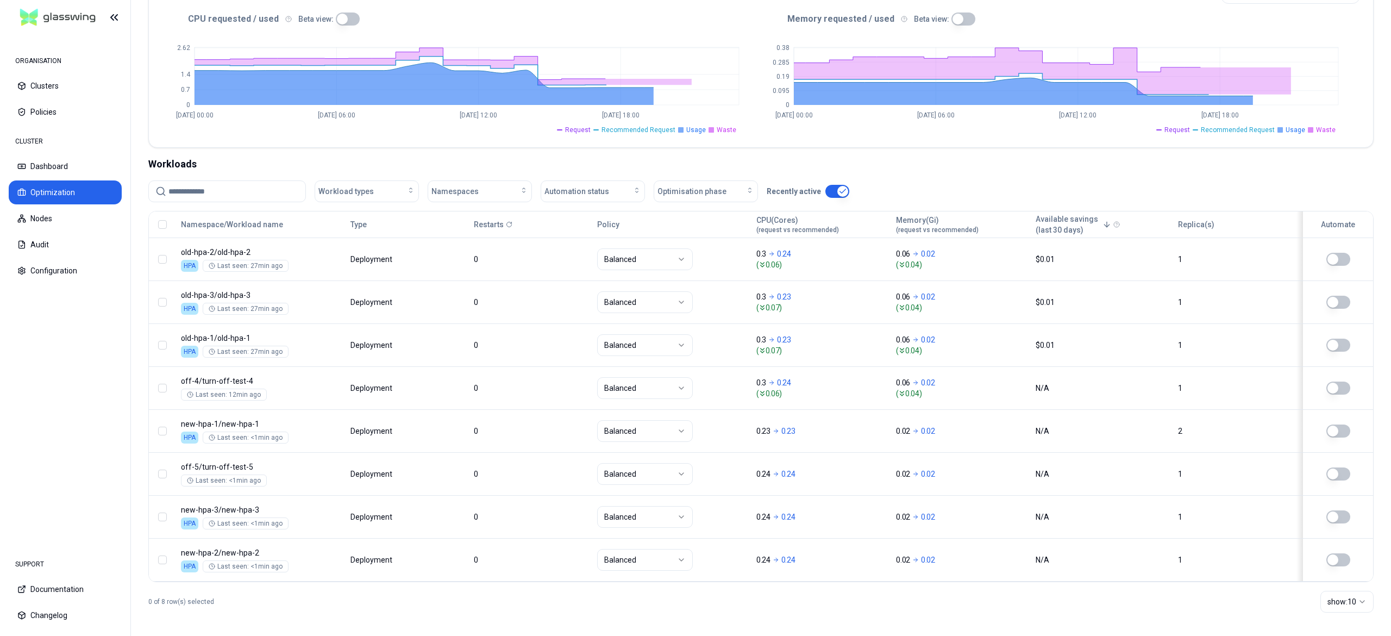
scroll to position [265, 0]
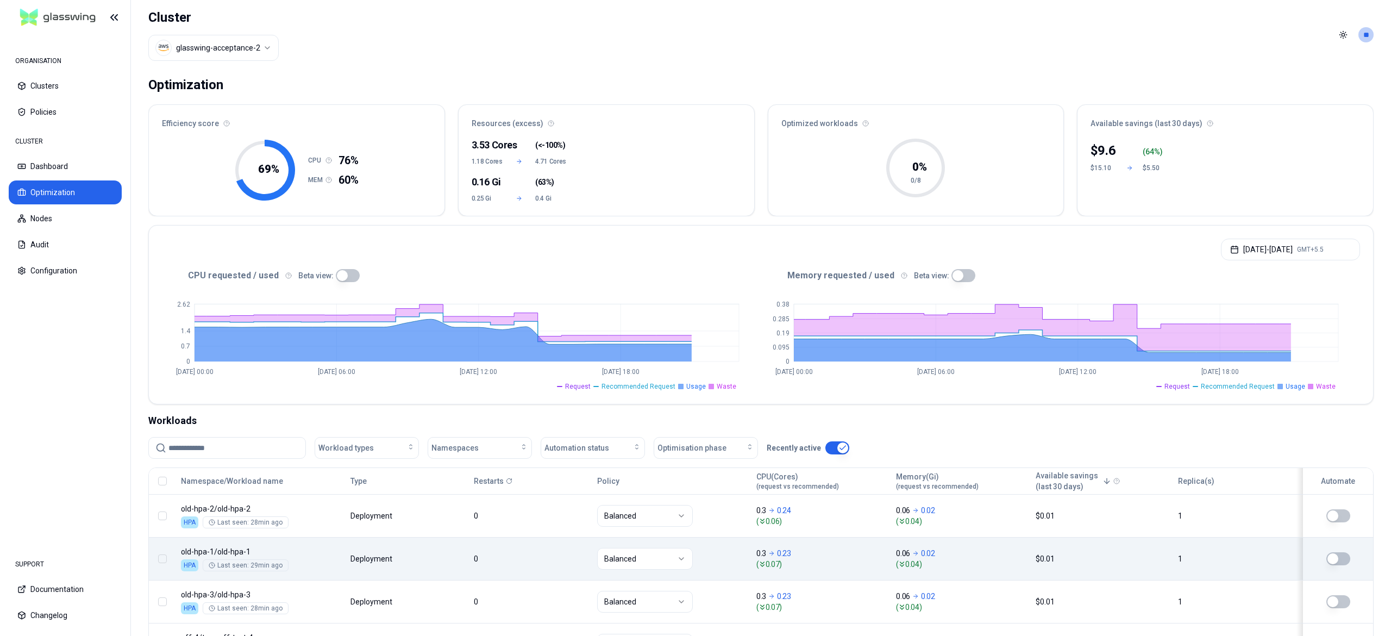
scroll to position [265, 0]
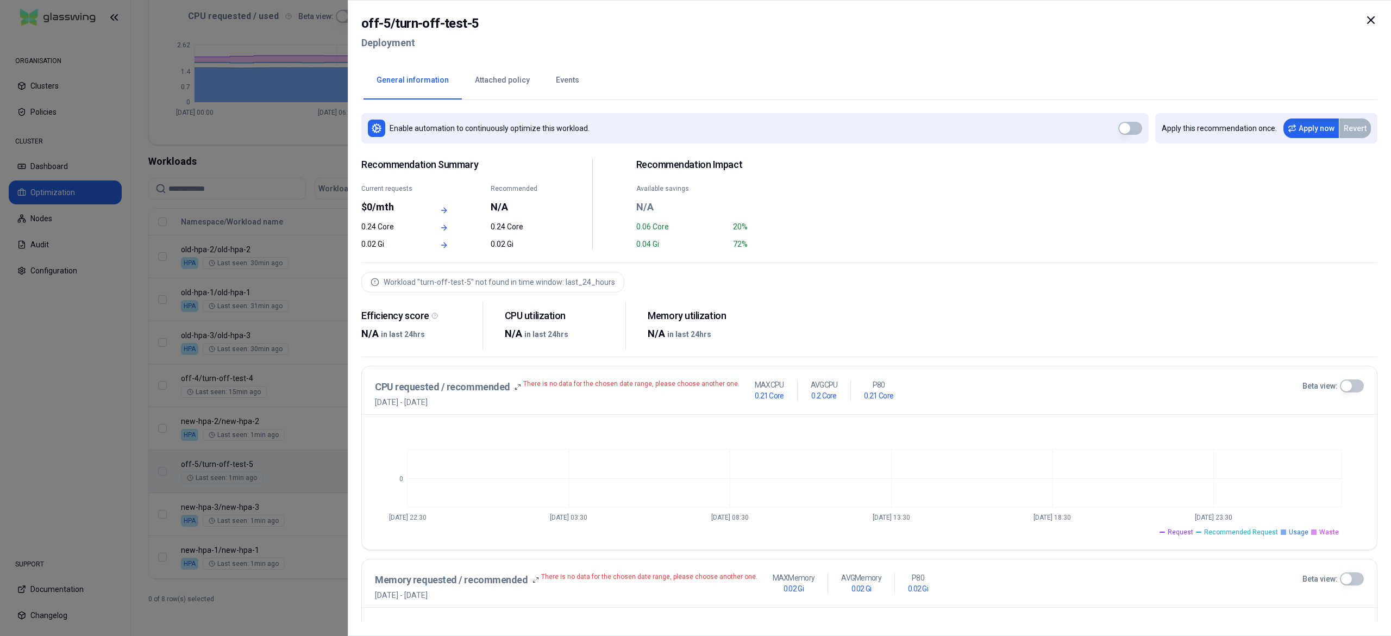
click at [275, 468] on div at bounding box center [695, 318] width 1391 height 636
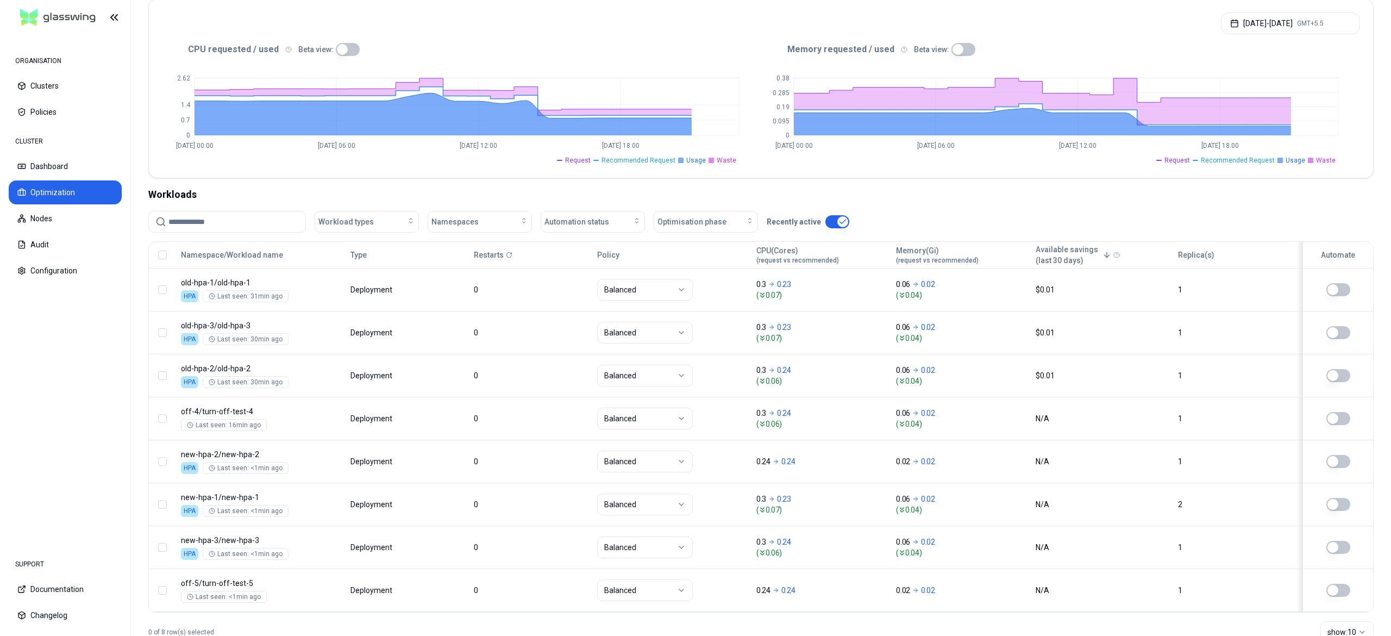
scroll to position [265, 0]
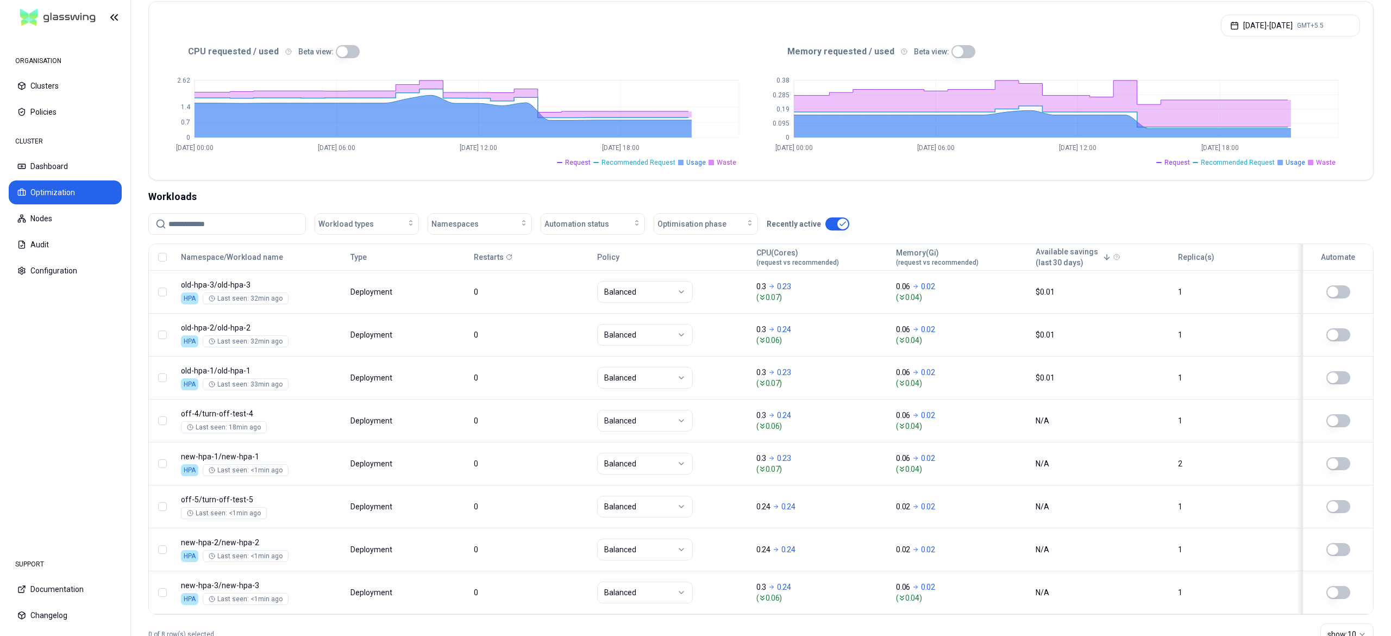
scroll to position [265, 0]
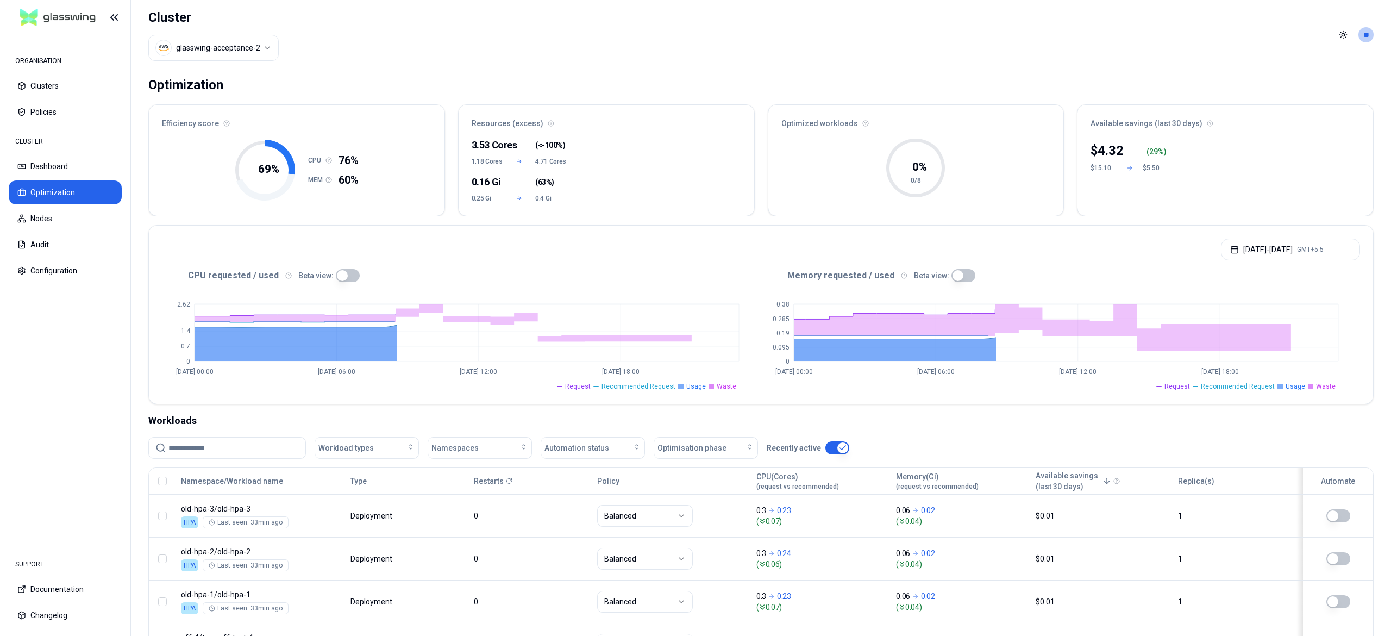
scroll to position [265, 0]
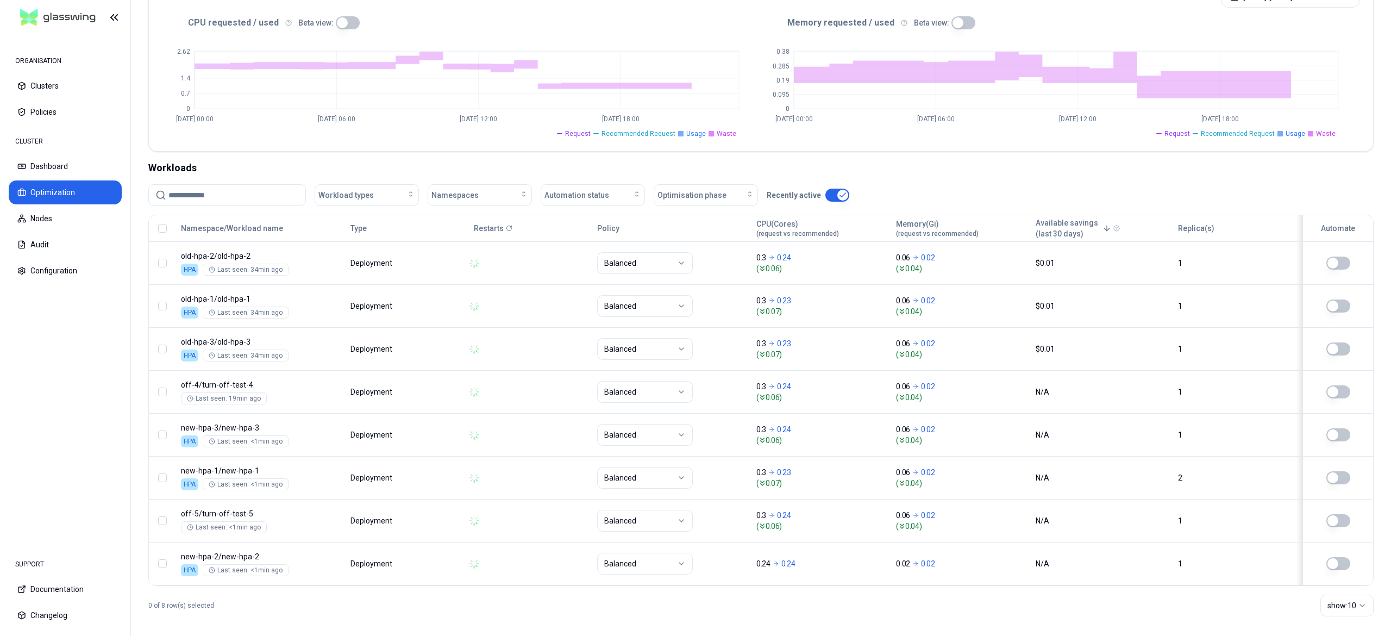
scroll to position [265, 0]
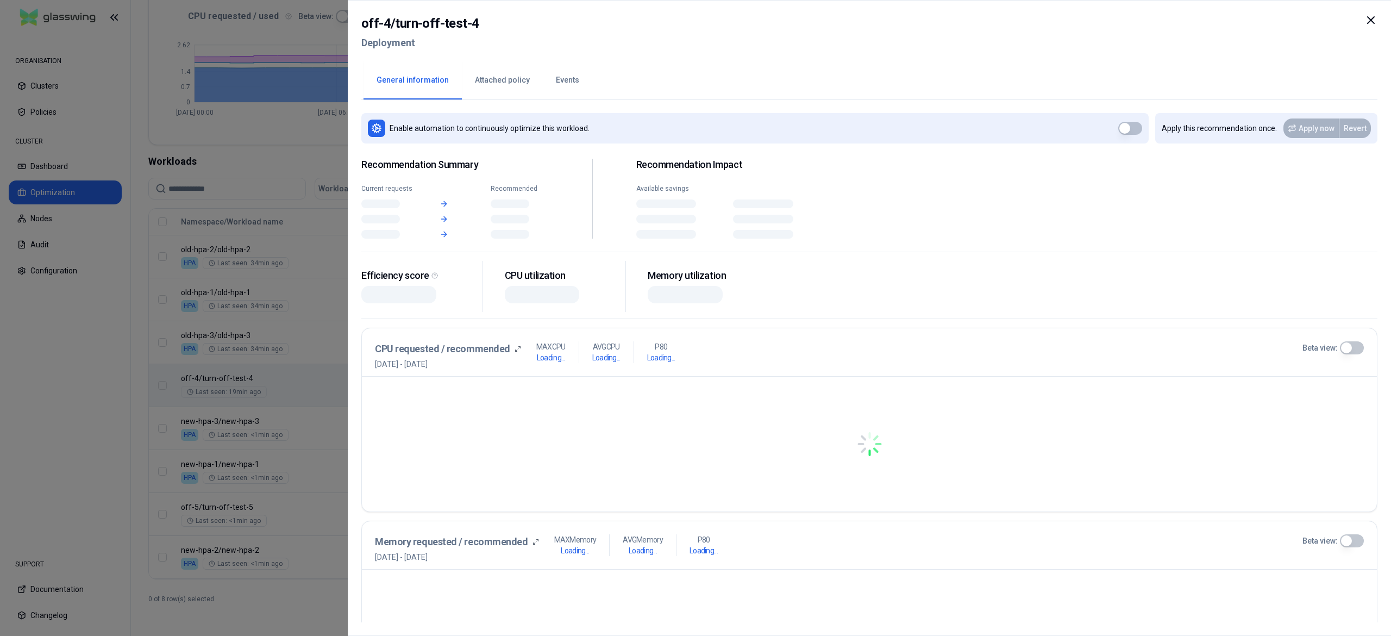
click at [787, 366] on body "ORGANISATION Clusters Policies CLUSTER Dashboard Optimization Nodes Audit Confi…" at bounding box center [695, 318] width 1391 height 636
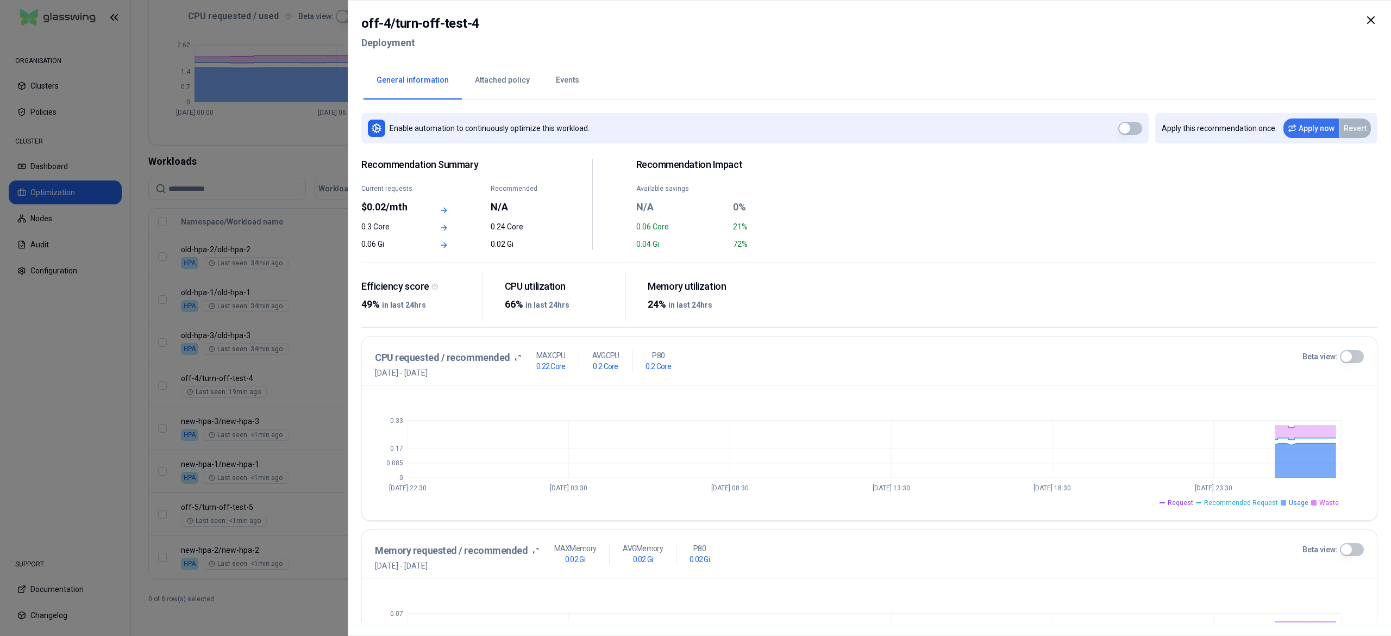
click at [1313, 120] on button "Apply now" at bounding box center [1310, 128] width 55 height 20
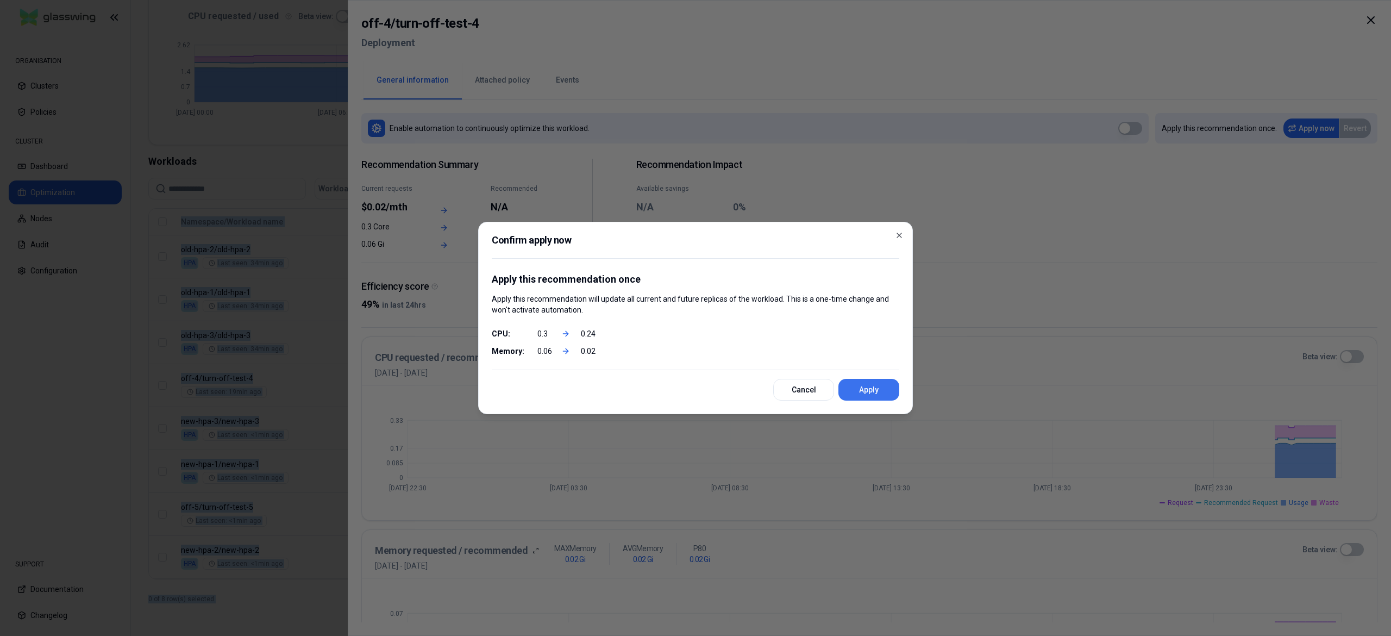
click at [852, 392] on button "Apply" at bounding box center [868, 390] width 61 height 22
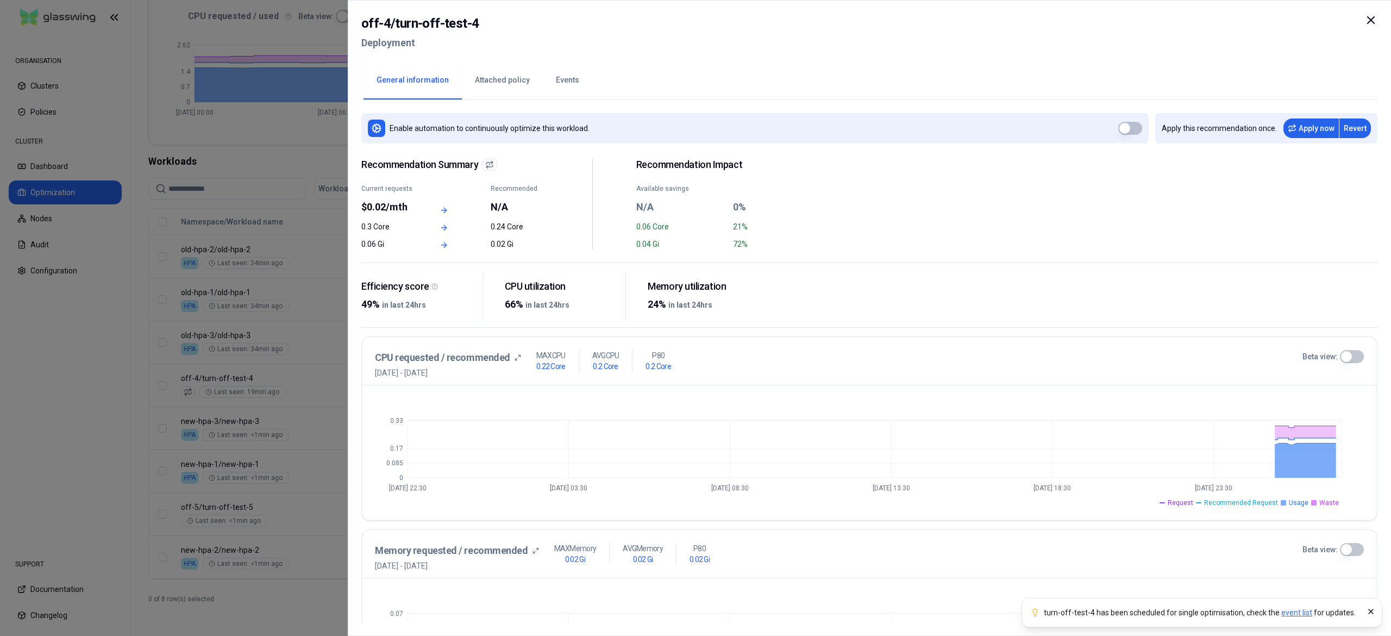
drag, startPoint x: 852, startPoint y: 392, endPoint x: 942, endPoint y: 652, distance: 274.7
click at [266, 409] on div at bounding box center [695, 318] width 1391 height 636
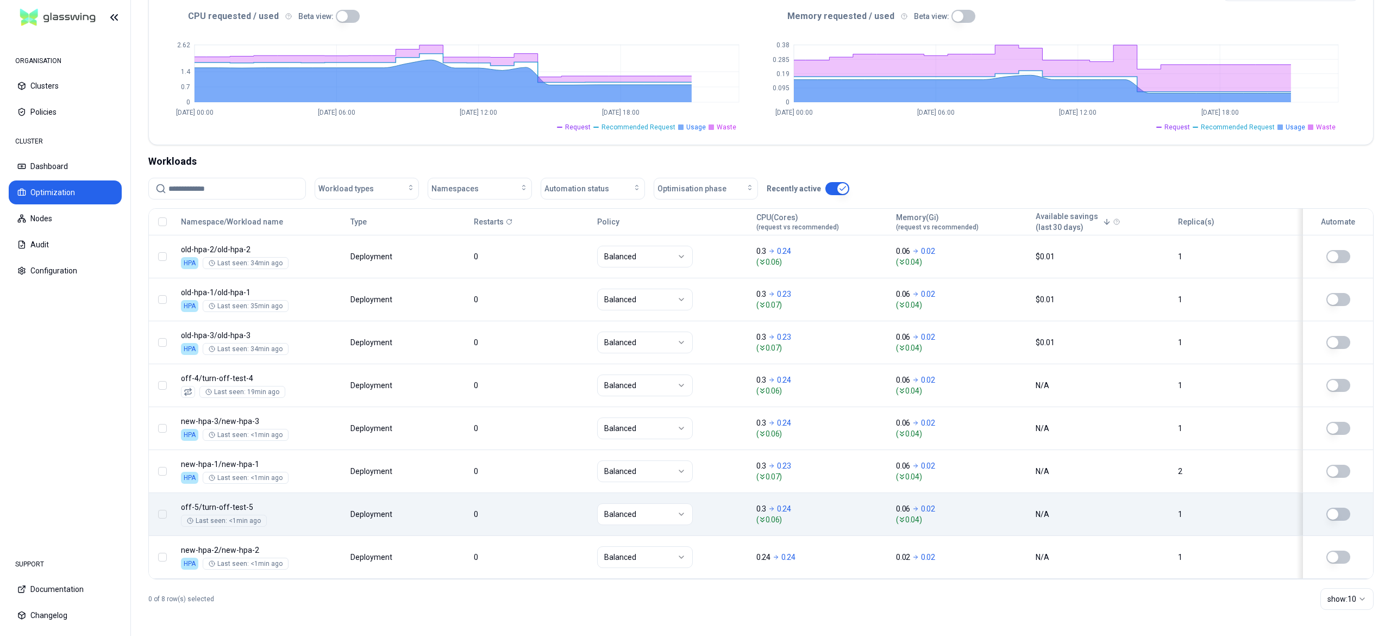
click at [622, 501] on td "Balanced" at bounding box center [672, 513] width 160 height 43
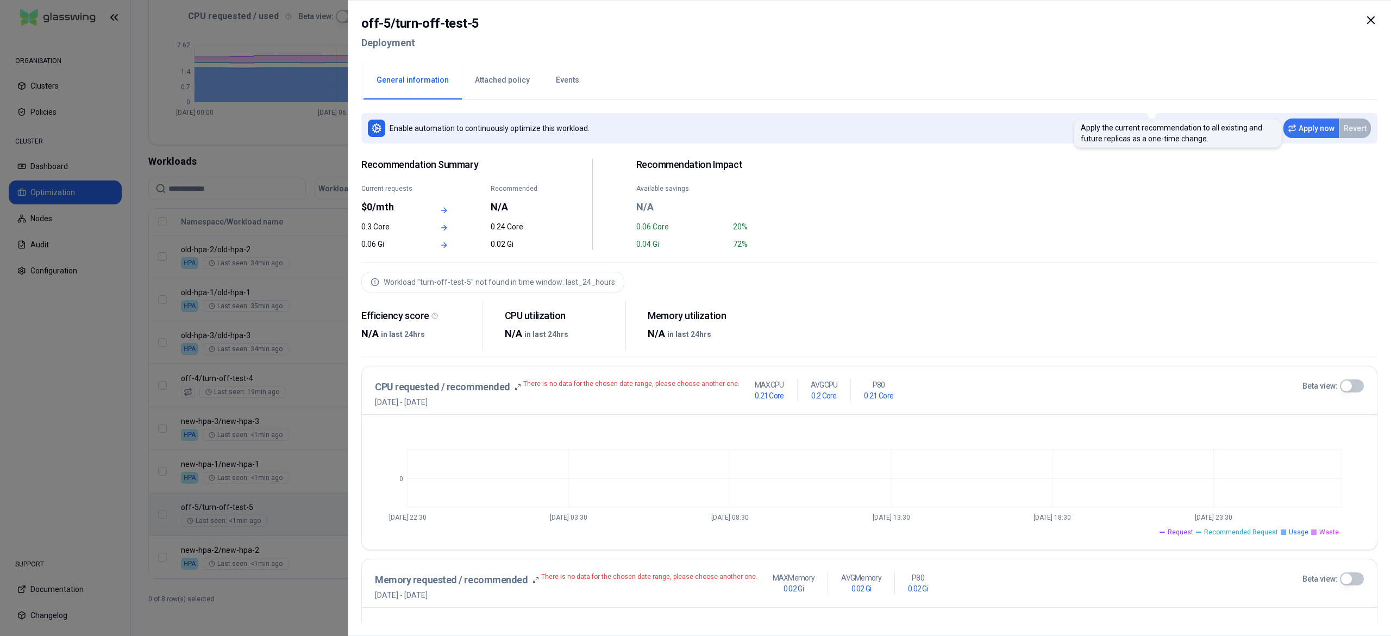
click at [1309, 133] on button "Apply now" at bounding box center [1310, 128] width 55 height 20
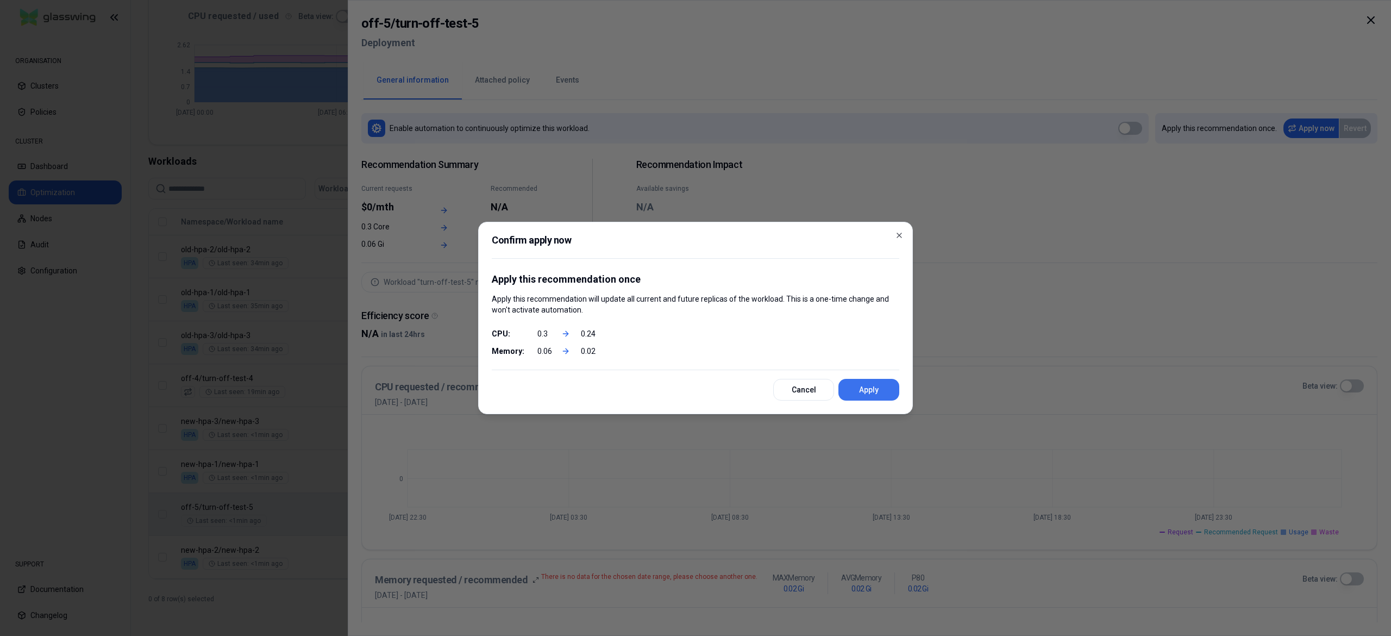
click at [860, 386] on button "Apply" at bounding box center [868, 390] width 61 height 22
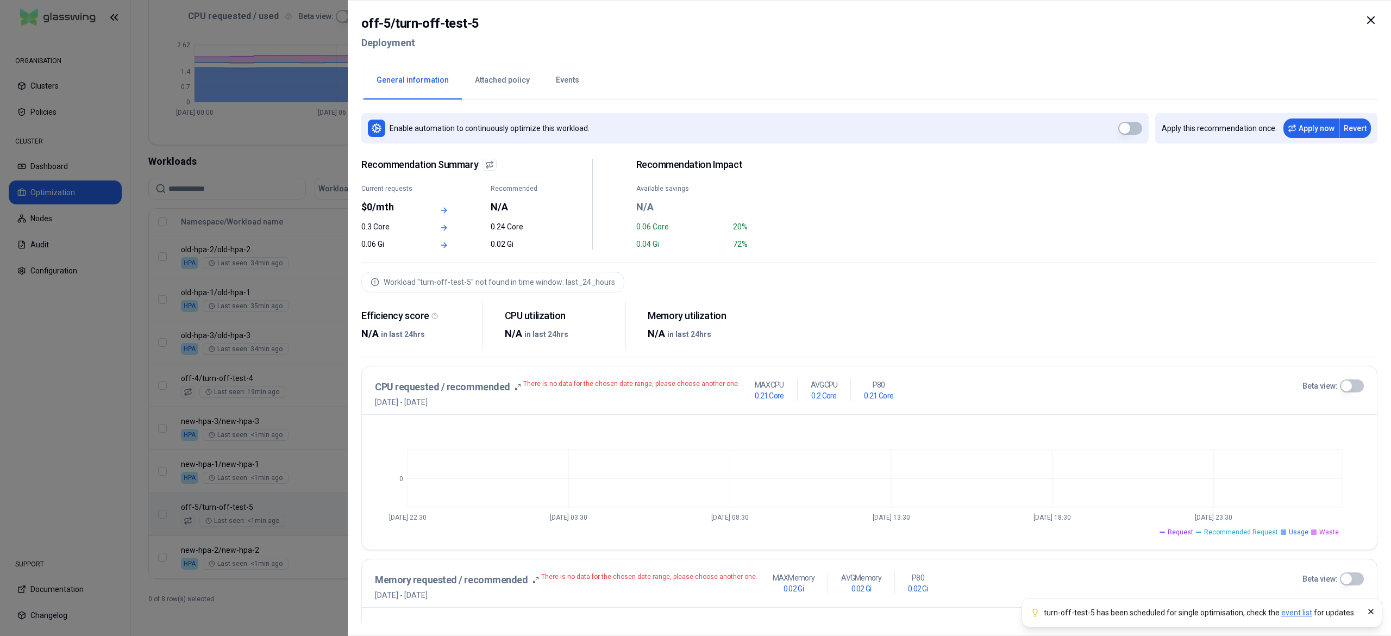
click at [225, 462] on div at bounding box center [695, 318] width 1391 height 636
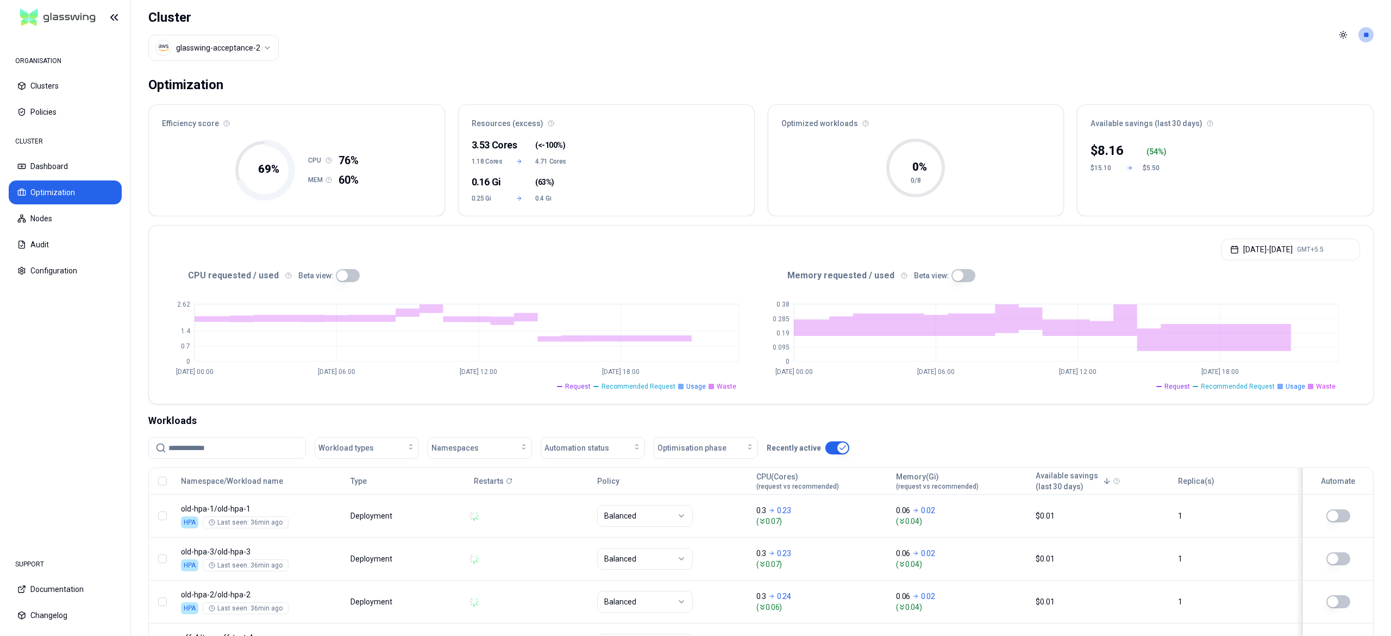
scroll to position [265, 0]
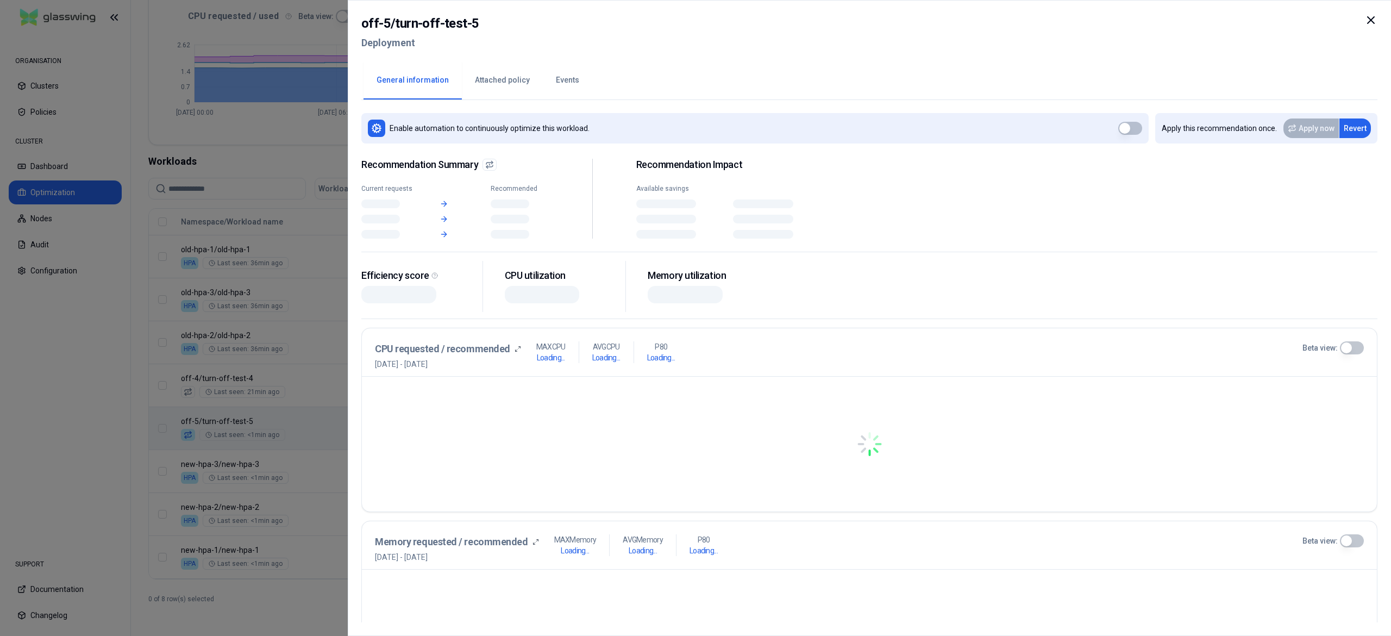
click at [368, 411] on body "ORGANISATION Clusters Policies CLUSTER Dashboard Optimization Nodes Audit Confi…" at bounding box center [695, 318] width 1391 height 636
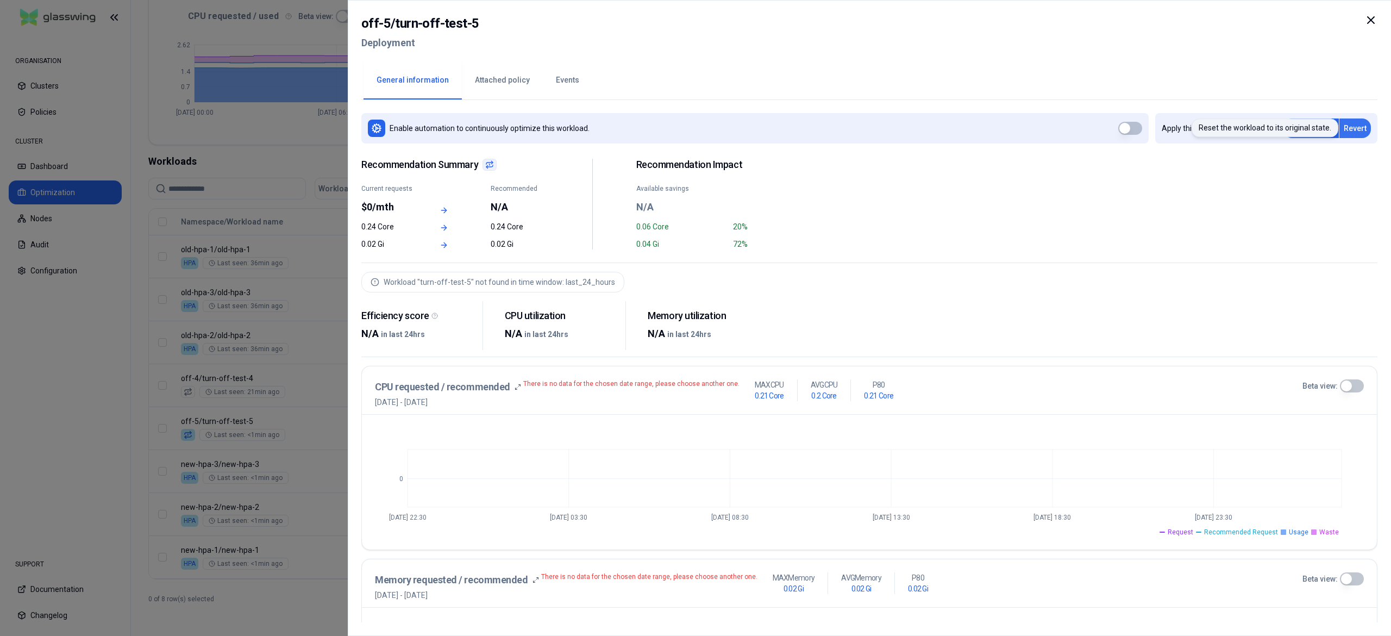
click at [1346, 124] on button "Revert" at bounding box center [1355, 128] width 32 height 20
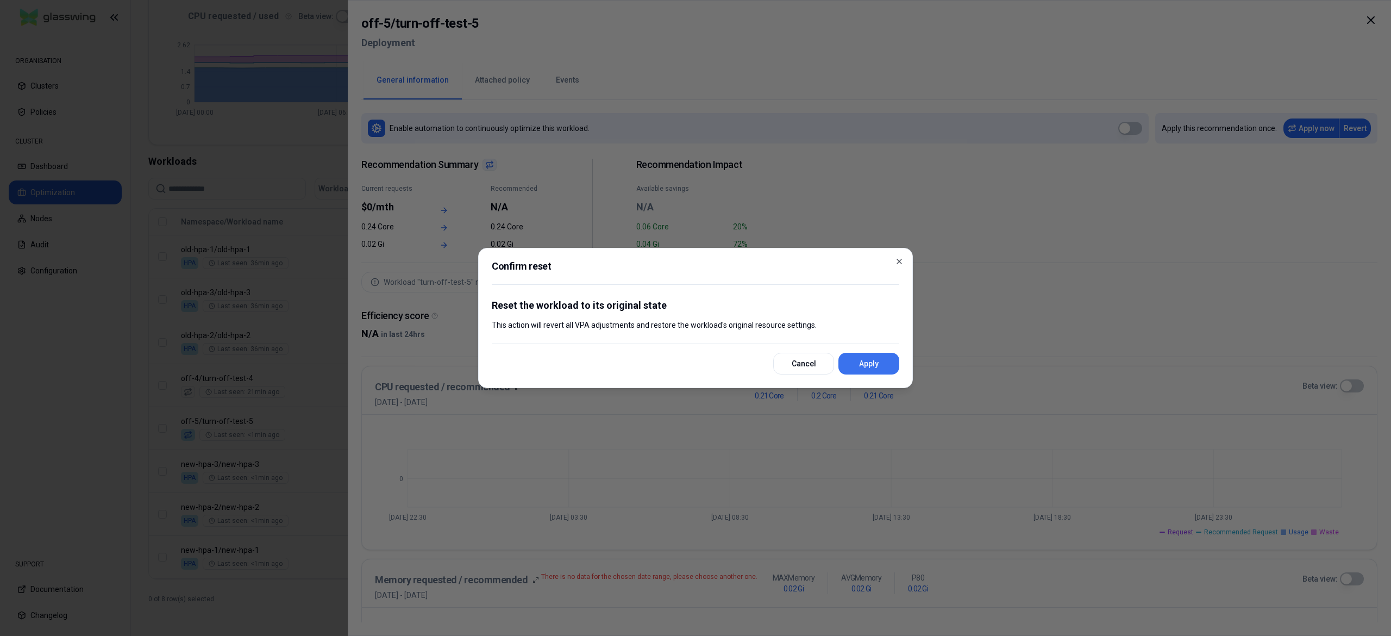
click at [878, 360] on button "Apply" at bounding box center [868, 364] width 61 height 22
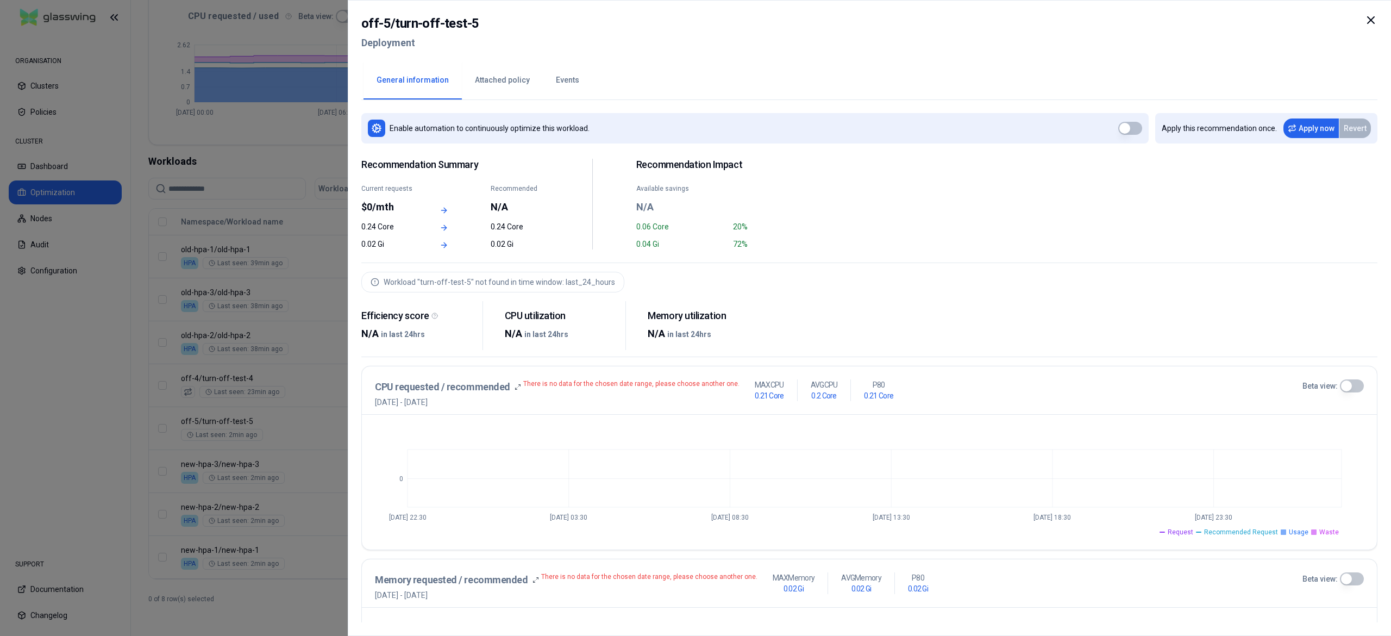
click at [252, 318] on div at bounding box center [695, 318] width 1391 height 636
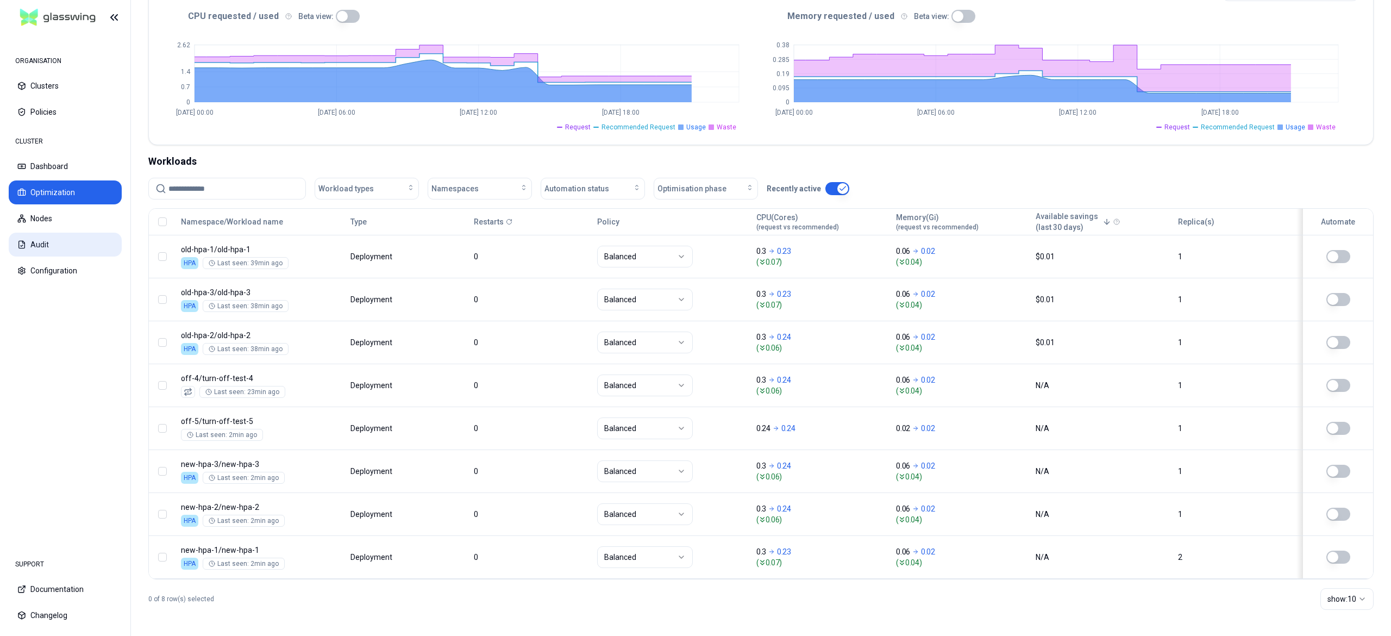
click at [20, 247] on icon at bounding box center [21, 244] width 9 height 9
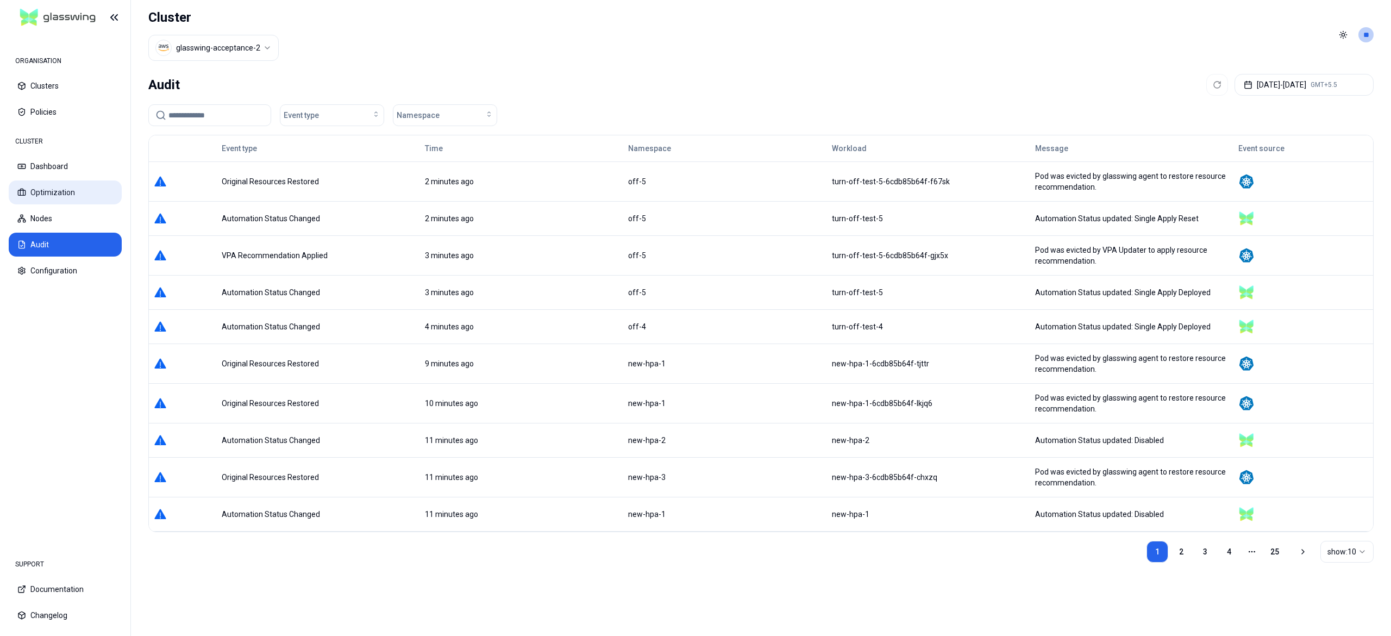
click at [52, 189] on button "Optimization" at bounding box center [65, 192] width 113 height 24
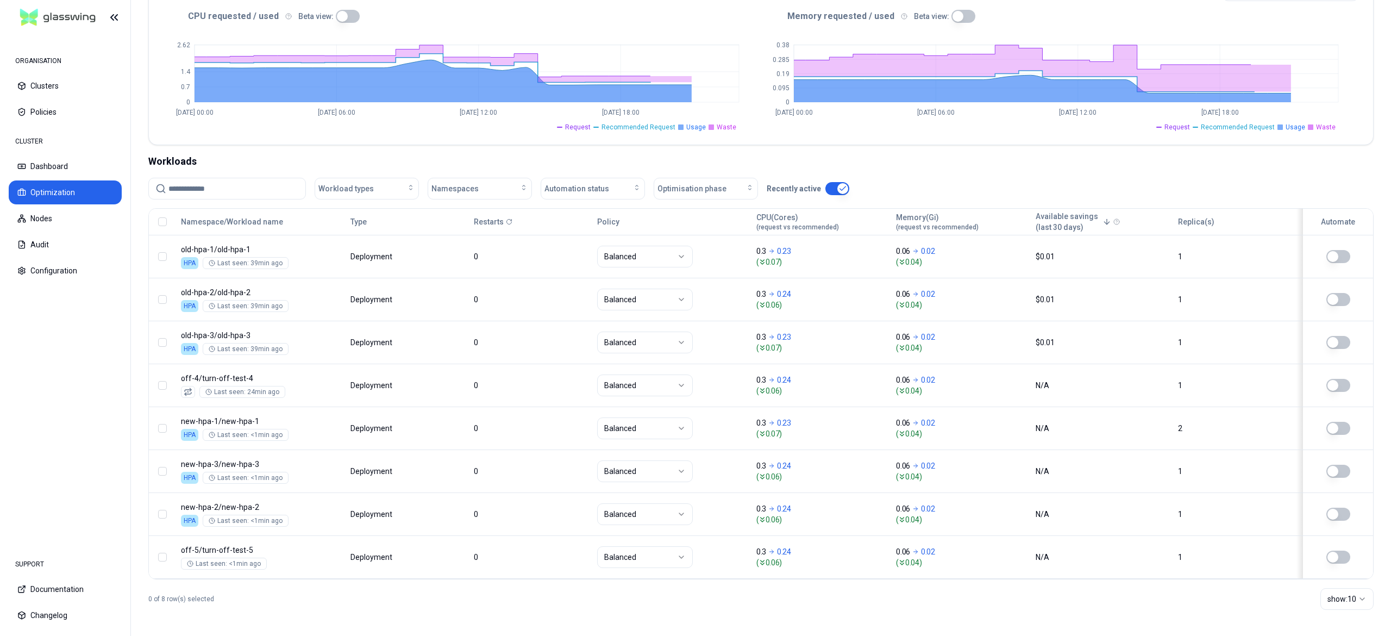
scroll to position [265, 0]
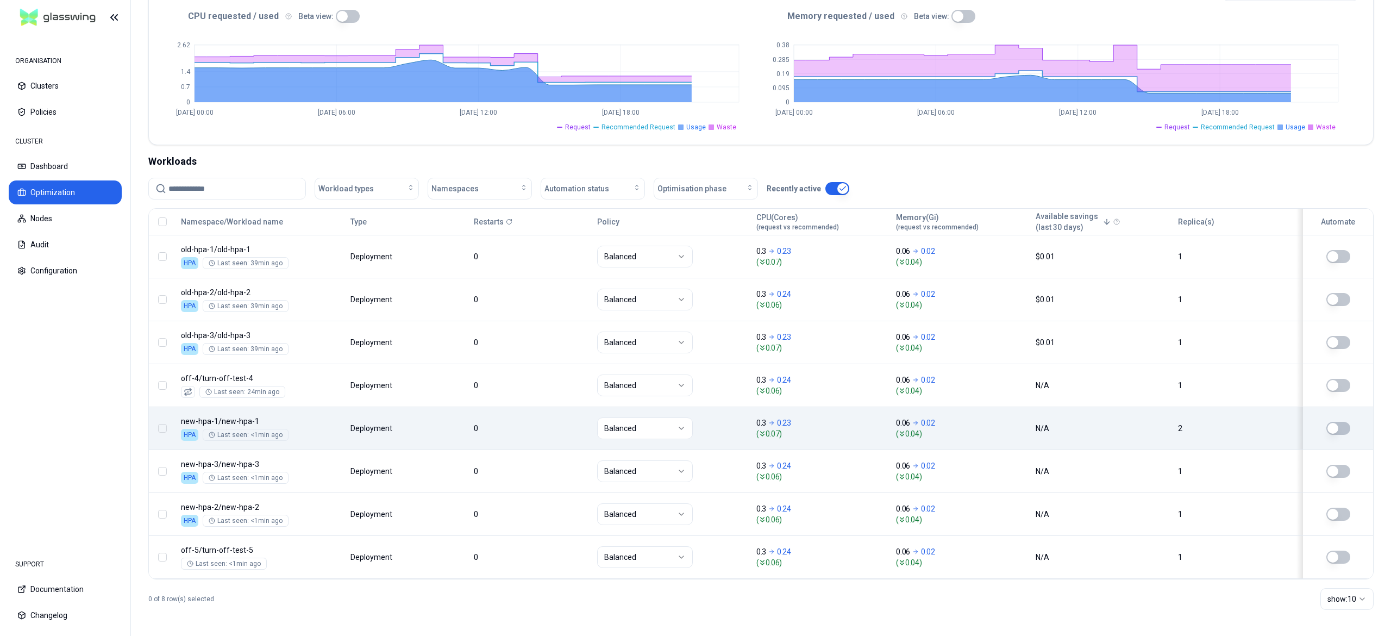
click at [1335, 427] on button "button" at bounding box center [1338, 428] width 24 height 13
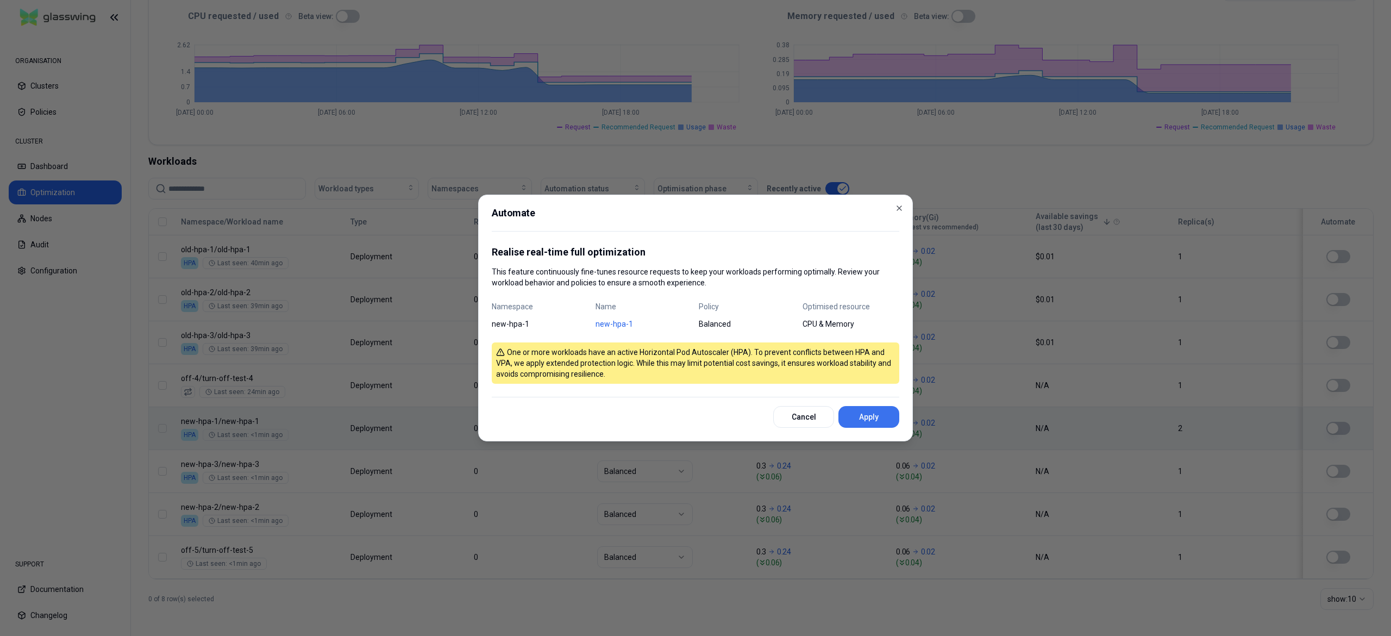
click at [868, 419] on button "Apply" at bounding box center [868, 417] width 61 height 22
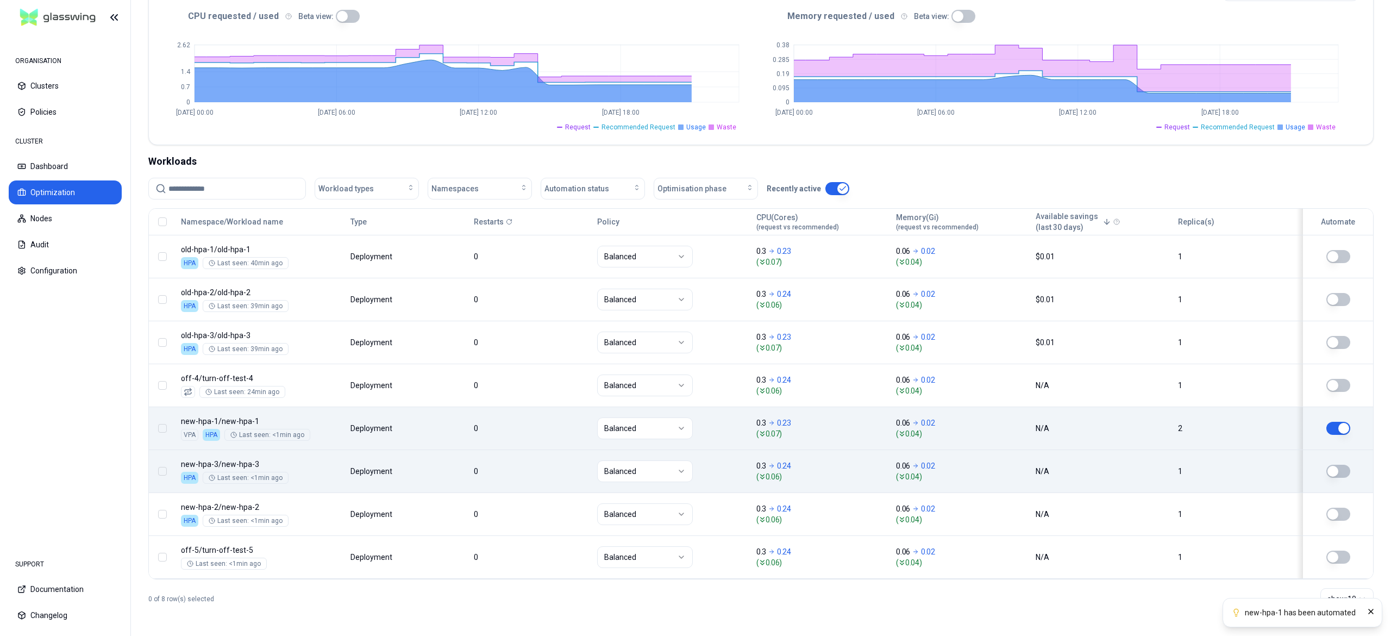
click at [1341, 469] on button "button" at bounding box center [1338, 471] width 24 height 13
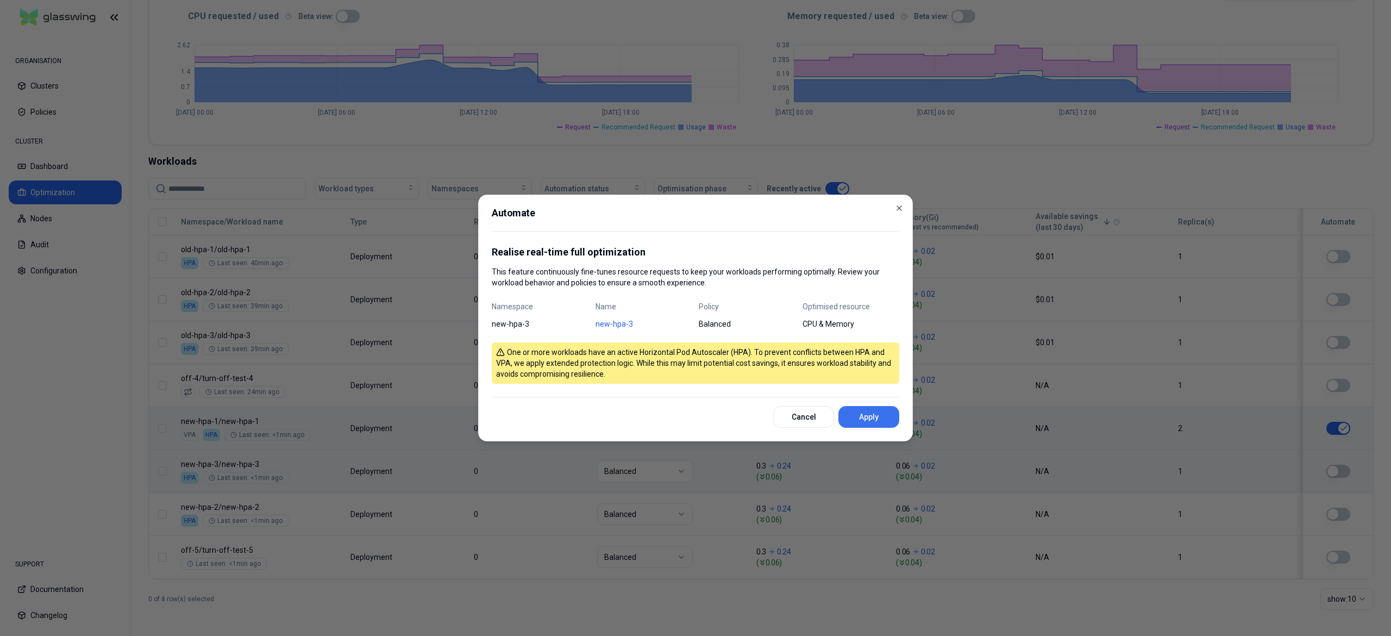
click at [892, 416] on button "Apply" at bounding box center [868, 417] width 61 height 22
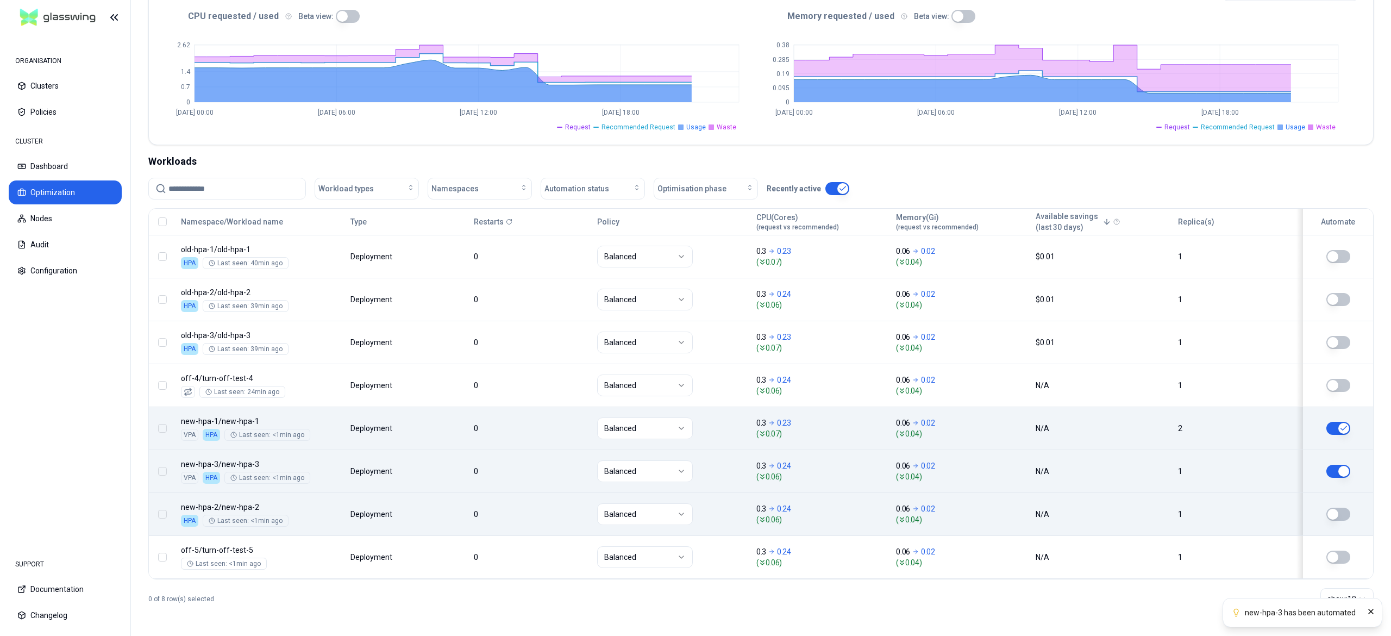
click at [1335, 510] on button "button" at bounding box center [1338, 513] width 24 height 13
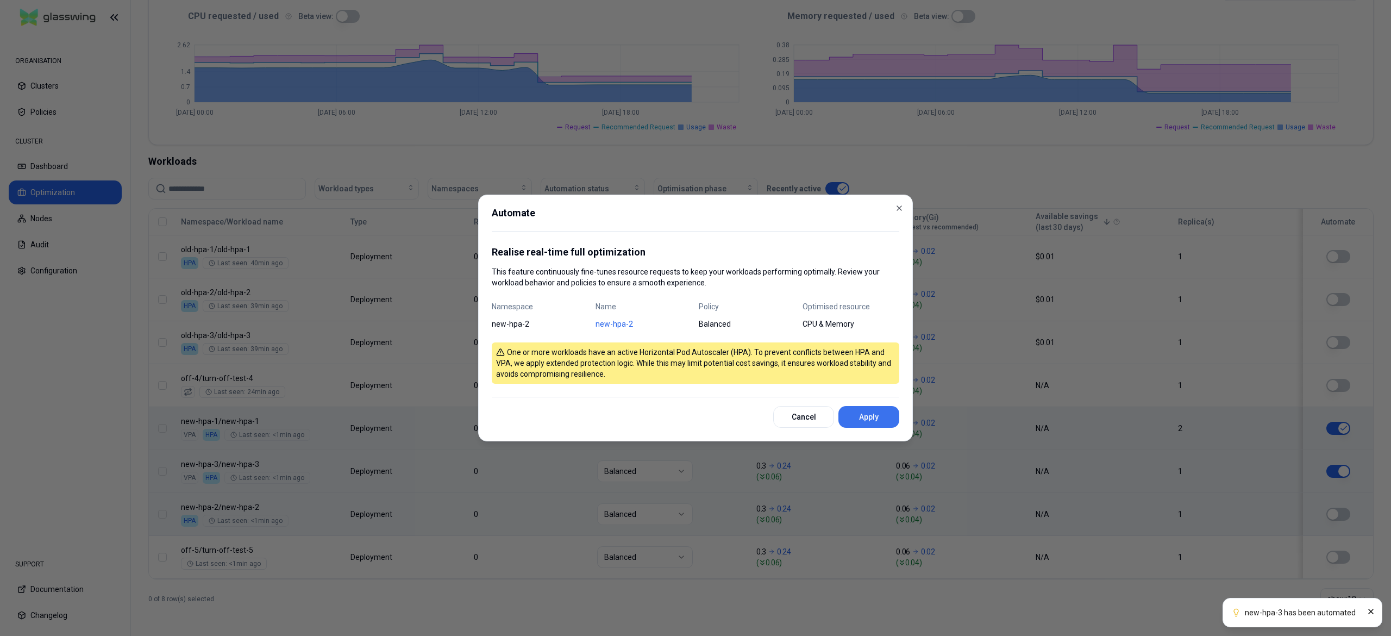
click at [855, 419] on button "Apply" at bounding box center [868, 417] width 61 height 22
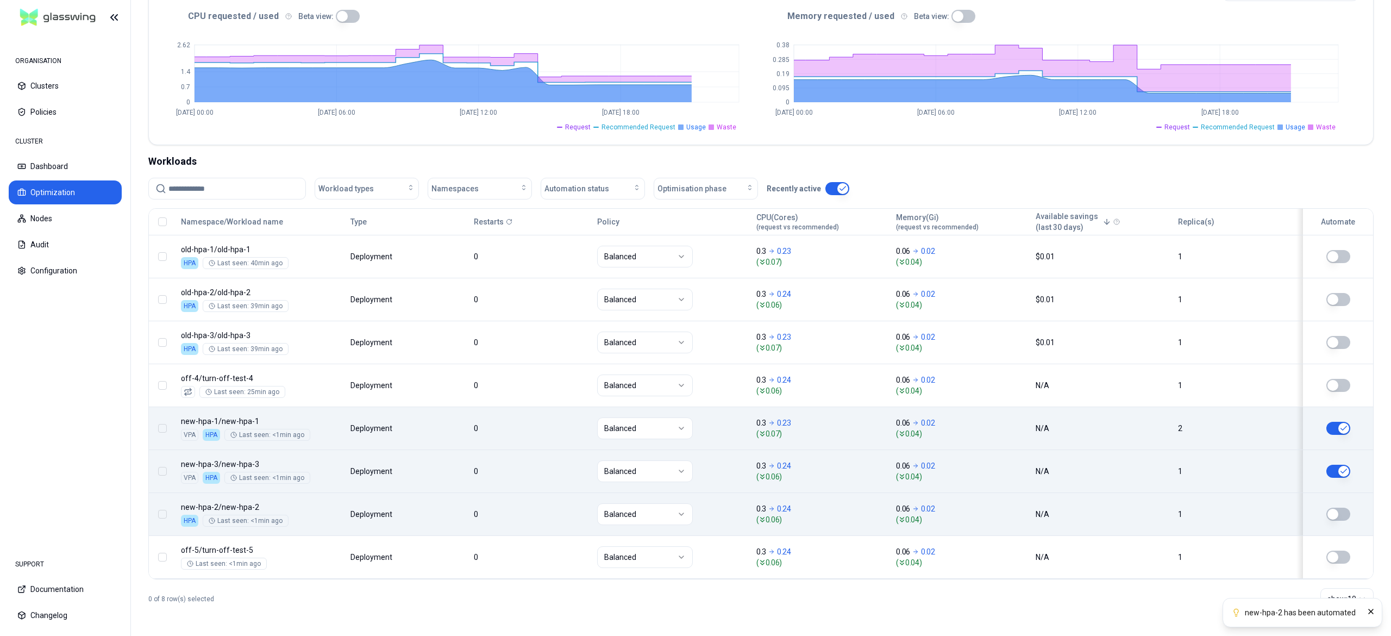
click at [1343, 514] on button "button" at bounding box center [1338, 513] width 24 height 13
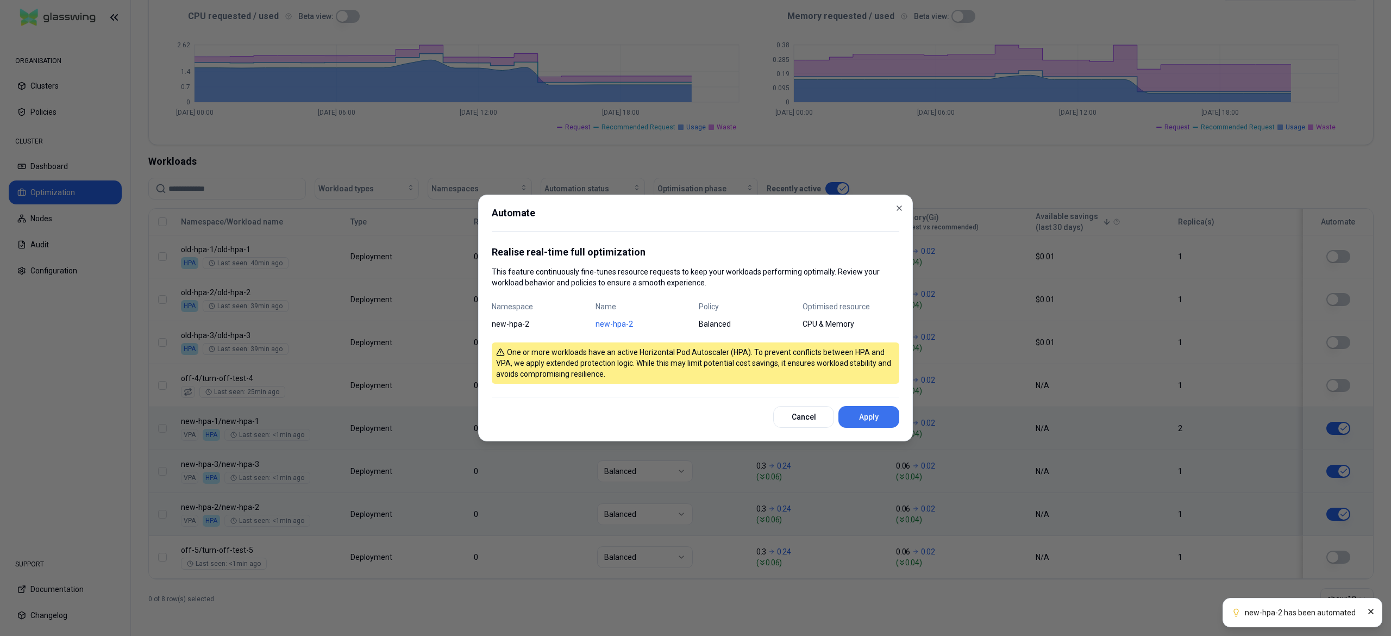
click at [871, 417] on button "Apply" at bounding box center [868, 417] width 61 height 22
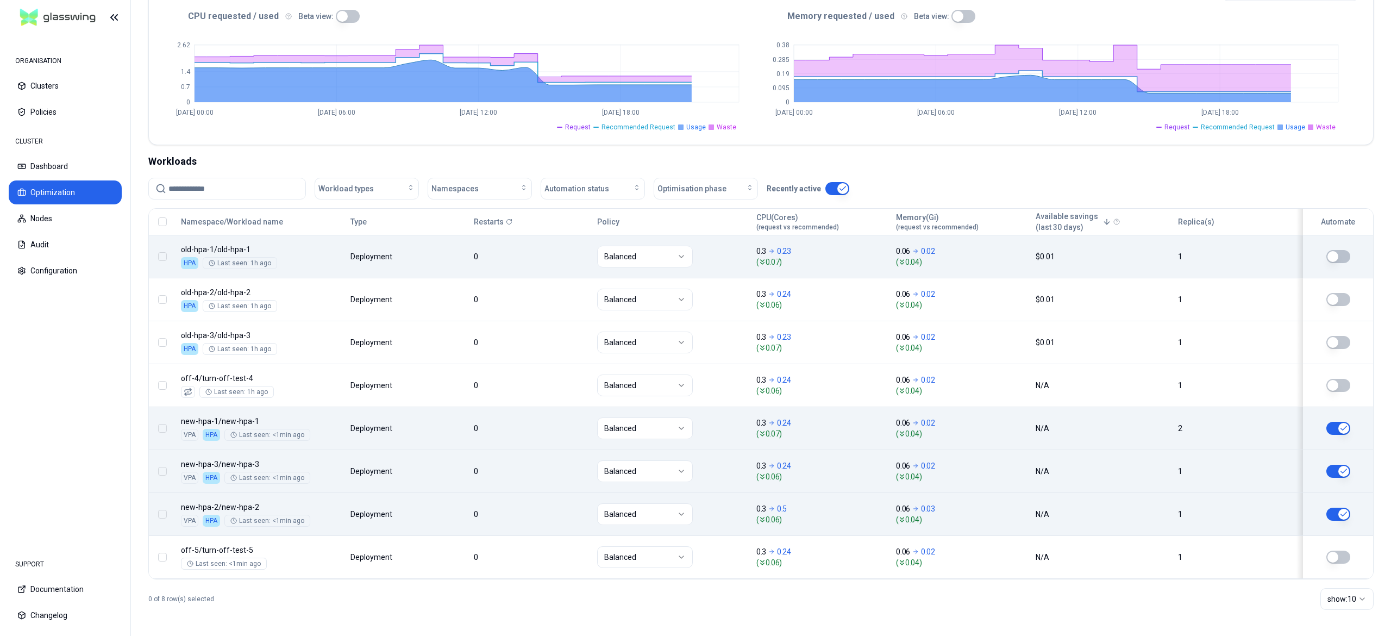
scroll to position [0, 0]
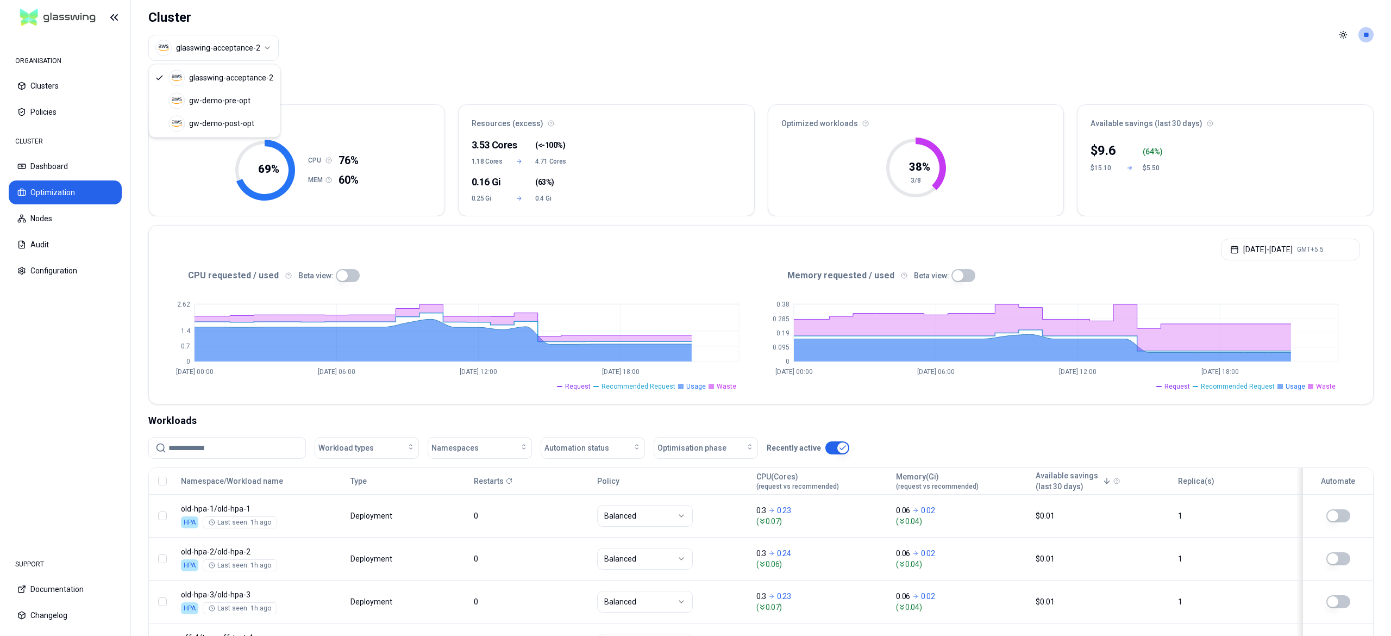
click at [248, 50] on html "ORGANISATION Clusters Policies CLUSTER Dashboard Optimization Nodes Audit Confi…" at bounding box center [695, 318] width 1391 height 636
click at [403, 37] on html "ORGANISATION Clusters Policies CLUSTER Dashboard Optimization Nodes Audit Confi…" at bounding box center [695, 318] width 1391 height 636
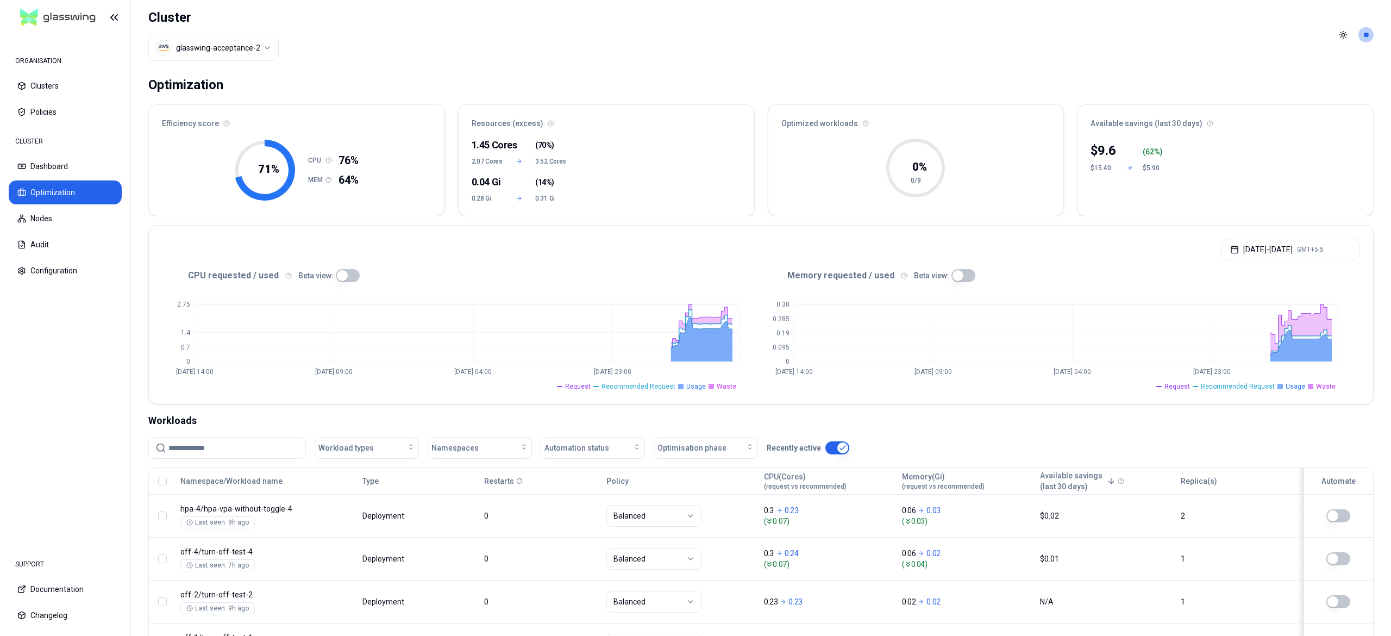
scroll to position [309, 0]
